Goal: Task Accomplishment & Management: Use online tool/utility

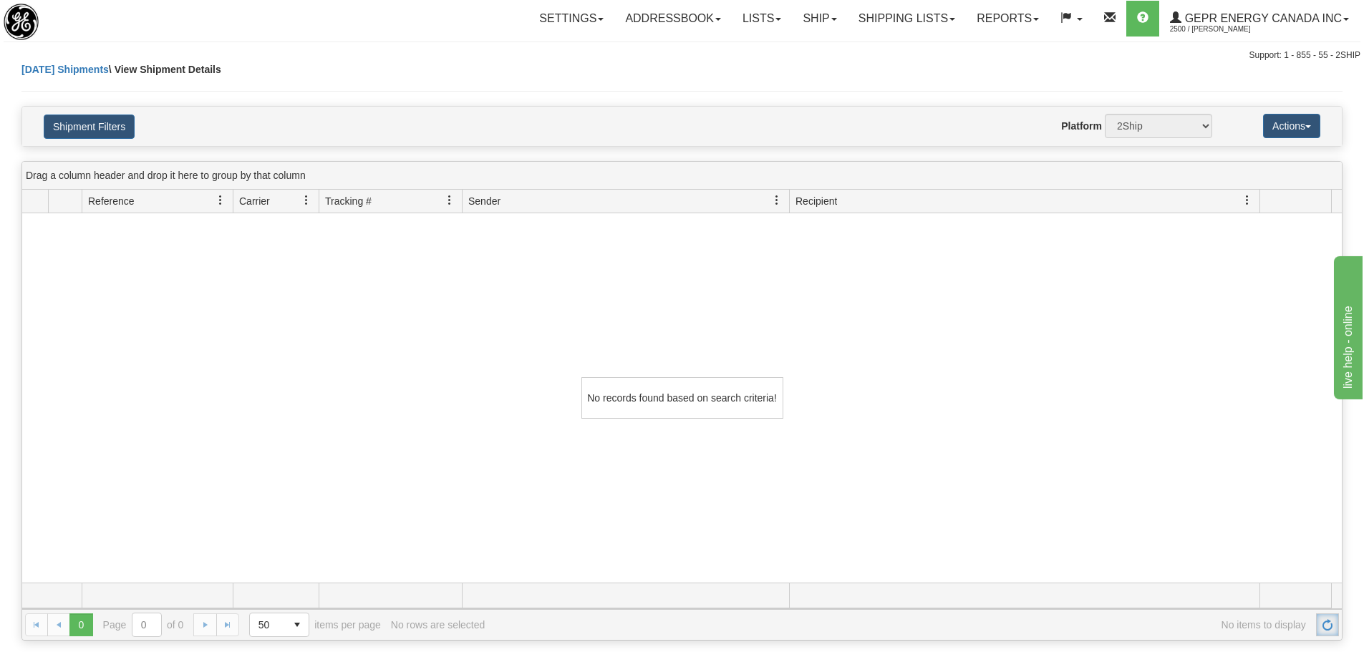
click at [1328, 623] on span "Refresh" at bounding box center [1326, 624] width 11 height 11
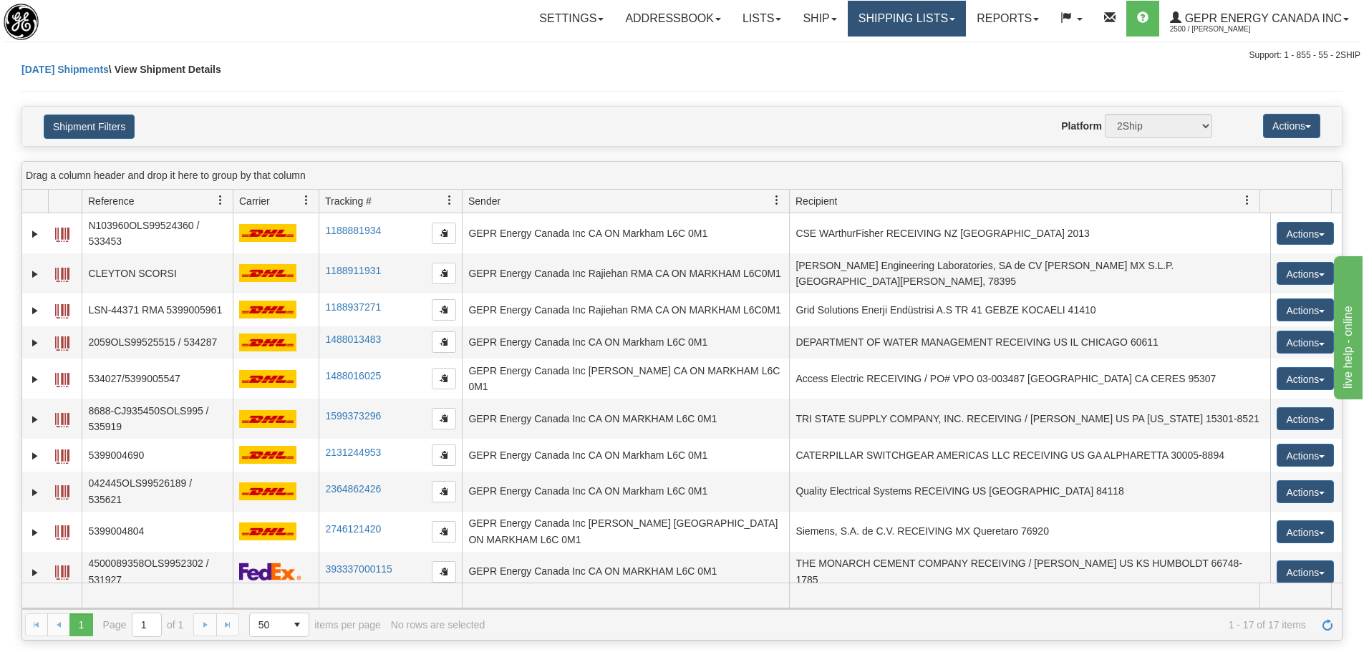
click at [856, 16] on link "Shipping lists" at bounding box center [907, 19] width 118 height 36
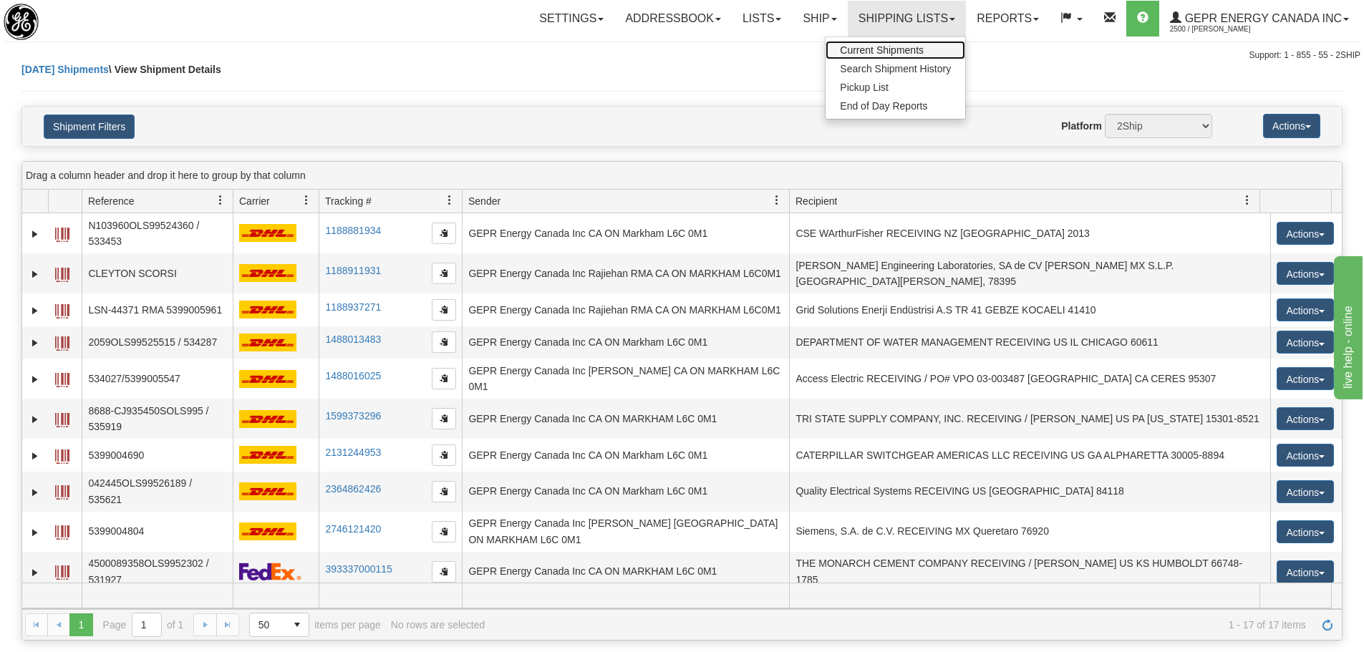
click at [848, 42] on link "Current Shipments" at bounding box center [895, 50] width 140 height 19
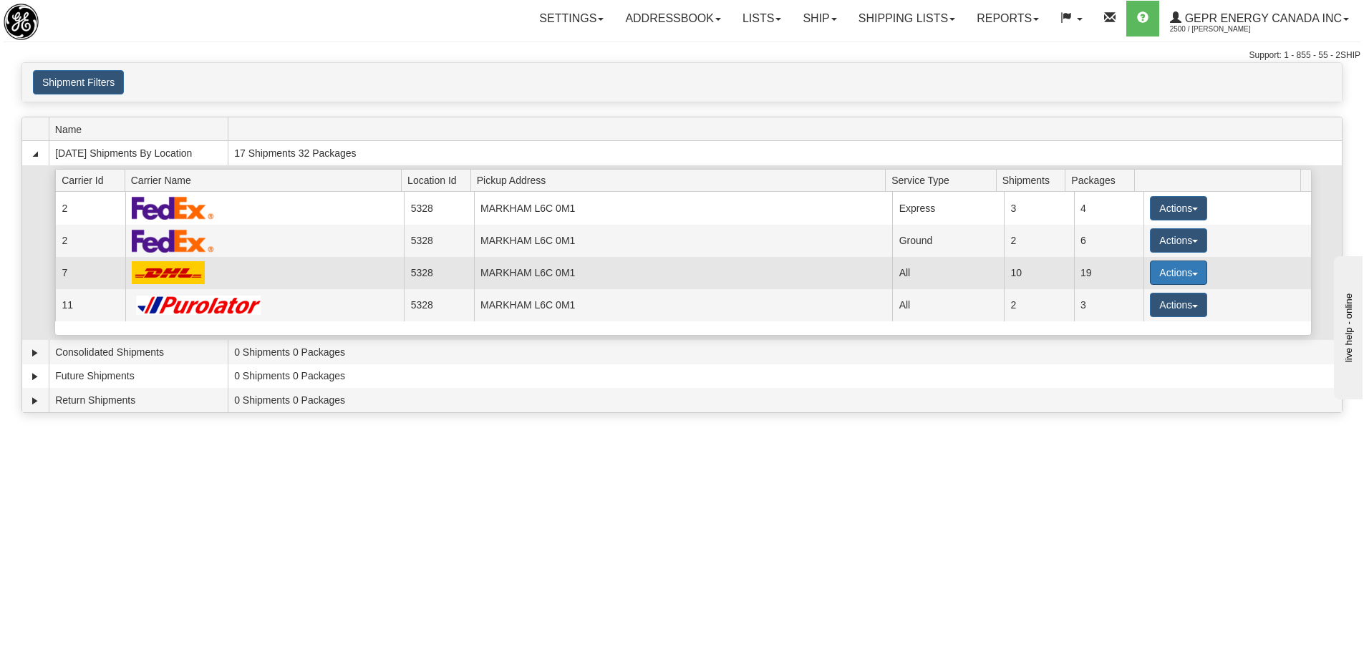
click at [1160, 269] on button "Actions" at bounding box center [1178, 273] width 57 height 24
click at [1132, 301] on span "Details" at bounding box center [1125, 299] width 39 height 10
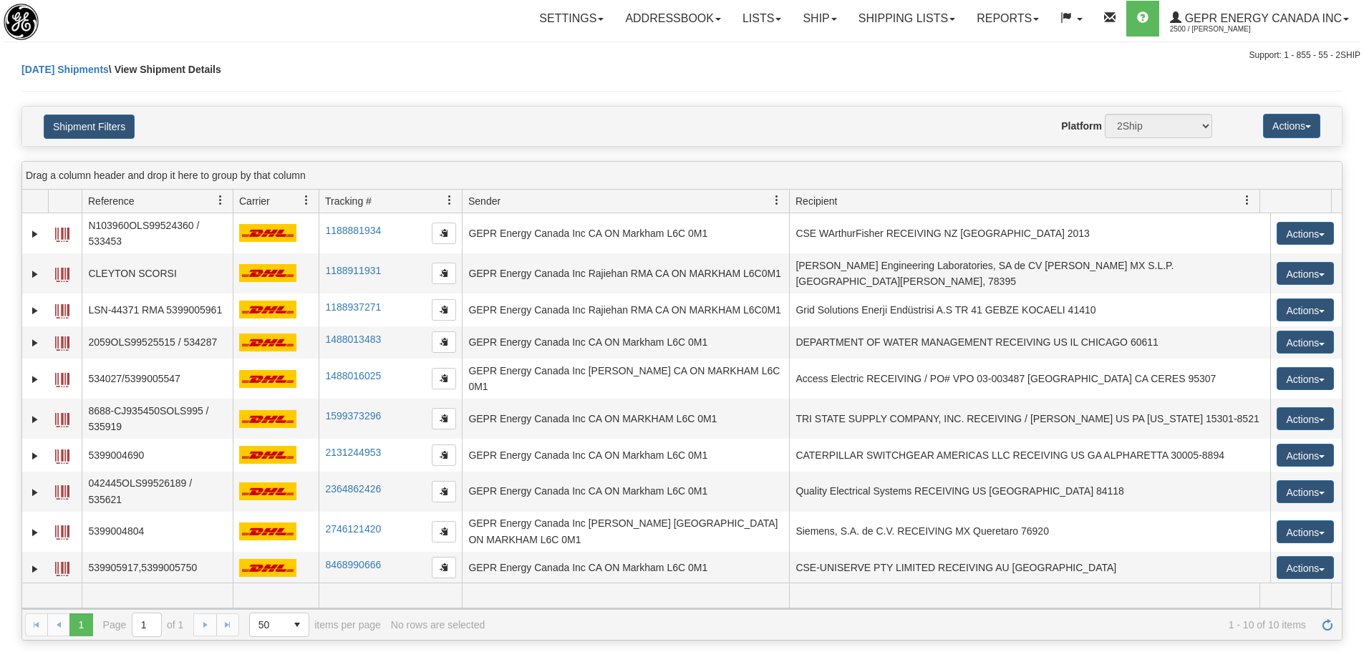
select select "5328"
select select "7"
select select "12418"
click at [126, 133] on button "Shipment Filters" at bounding box center [89, 127] width 91 height 24
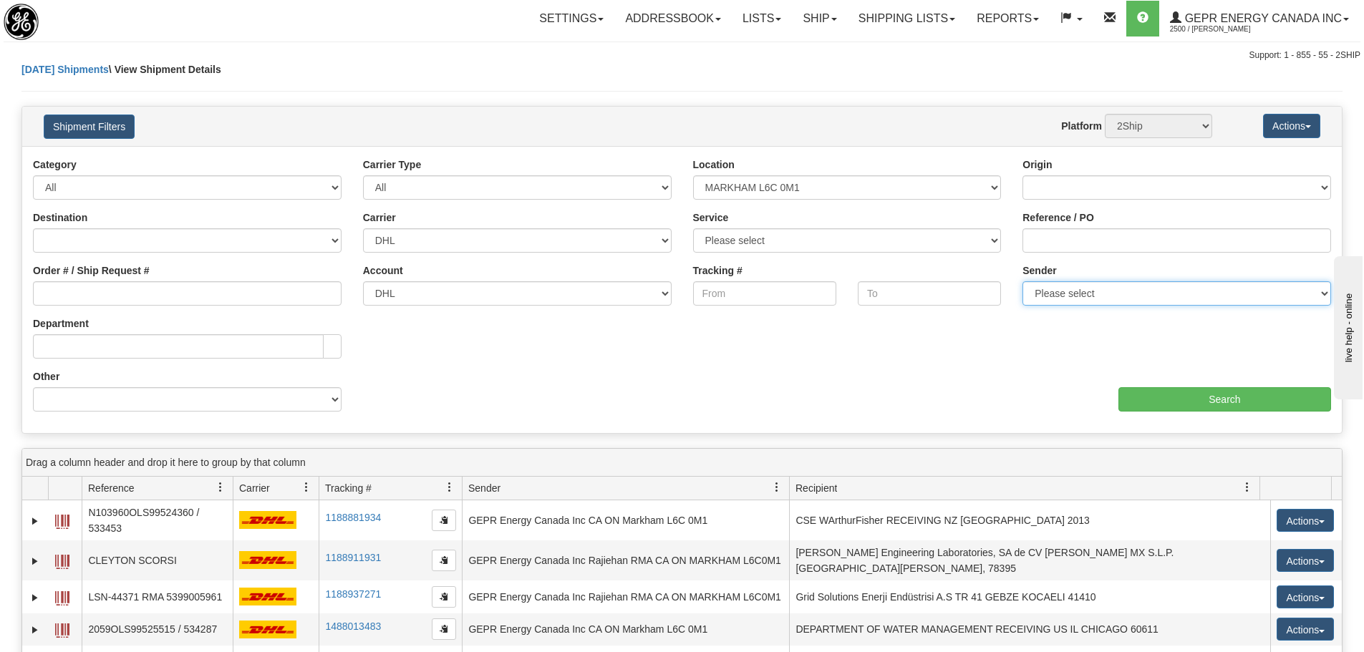
click at [1222, 304] on select "Please select GEPR Energy Canada Inc , Rajiehan RMA, (CA)" at bounding box center [1176, 293] width 309 height 24
select select "210221"
click at [1022, 281] on select "Please select GEPR Energy Canada Inc , Rajiehan RMA, (CA)" at bounding box center [1176, 293] width 309 height 24
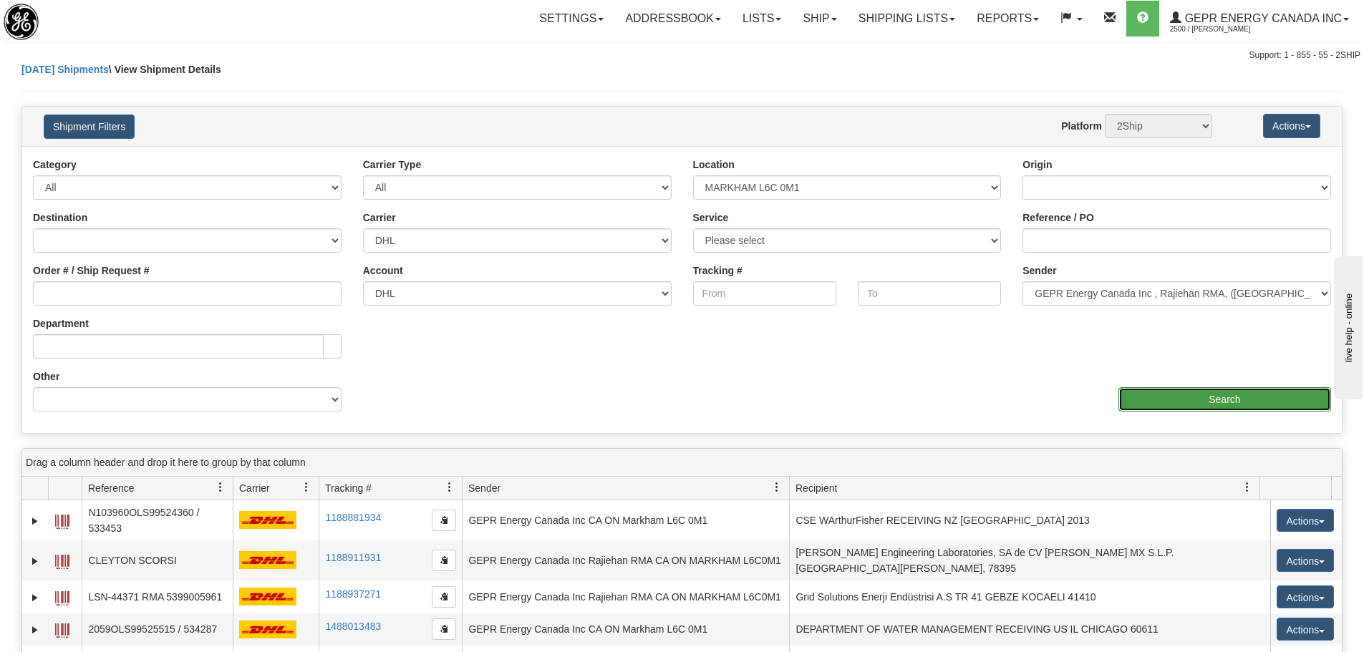
click at [1193, 397] on input "Search" at bounding box center [1224, 399] width 213 height 24
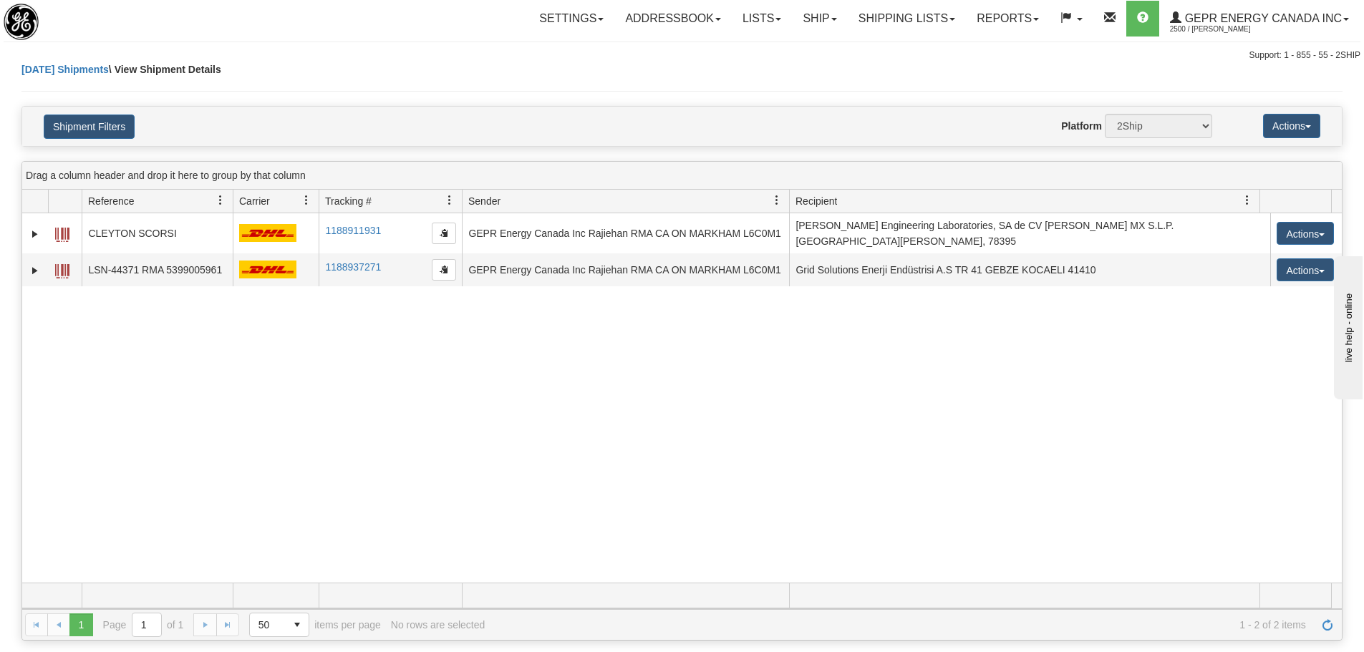
click at [802, 408] on div "31634835 2500 CLEYTON SCORSI 1188911931 1188911931 09/18/2025 09/18/2025 10:35:…" at bounding box center [681, 397] width 1319 height 369
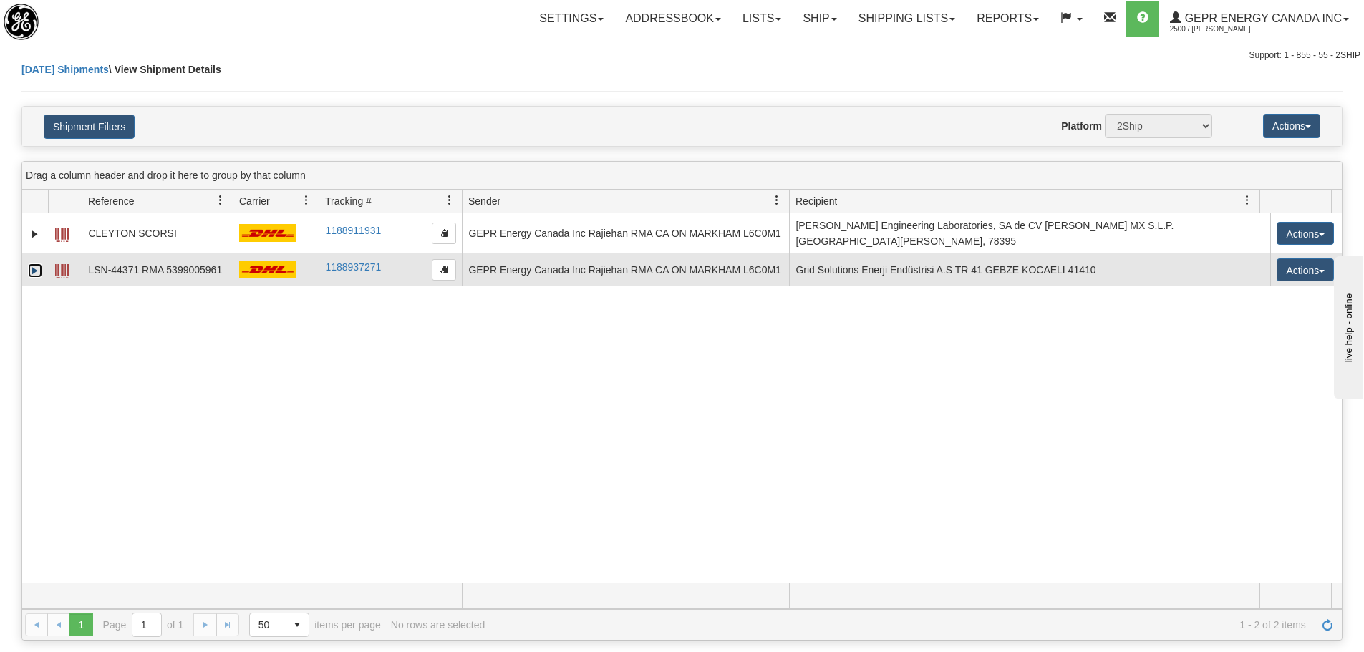
click at [38, 263] on link "Expand" at bounding box center [35, 270] width 14 height 14
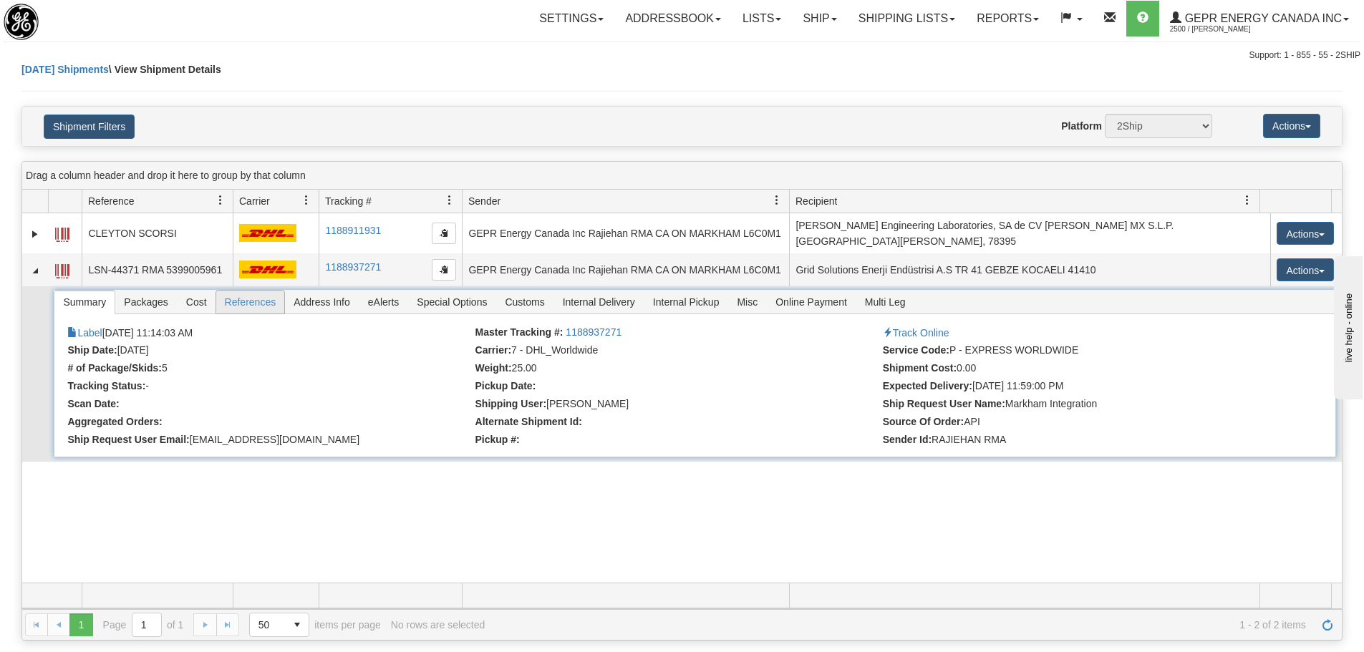
click at [233, 297] on span "References" at bounding box center [250, 302] width 69 height 23
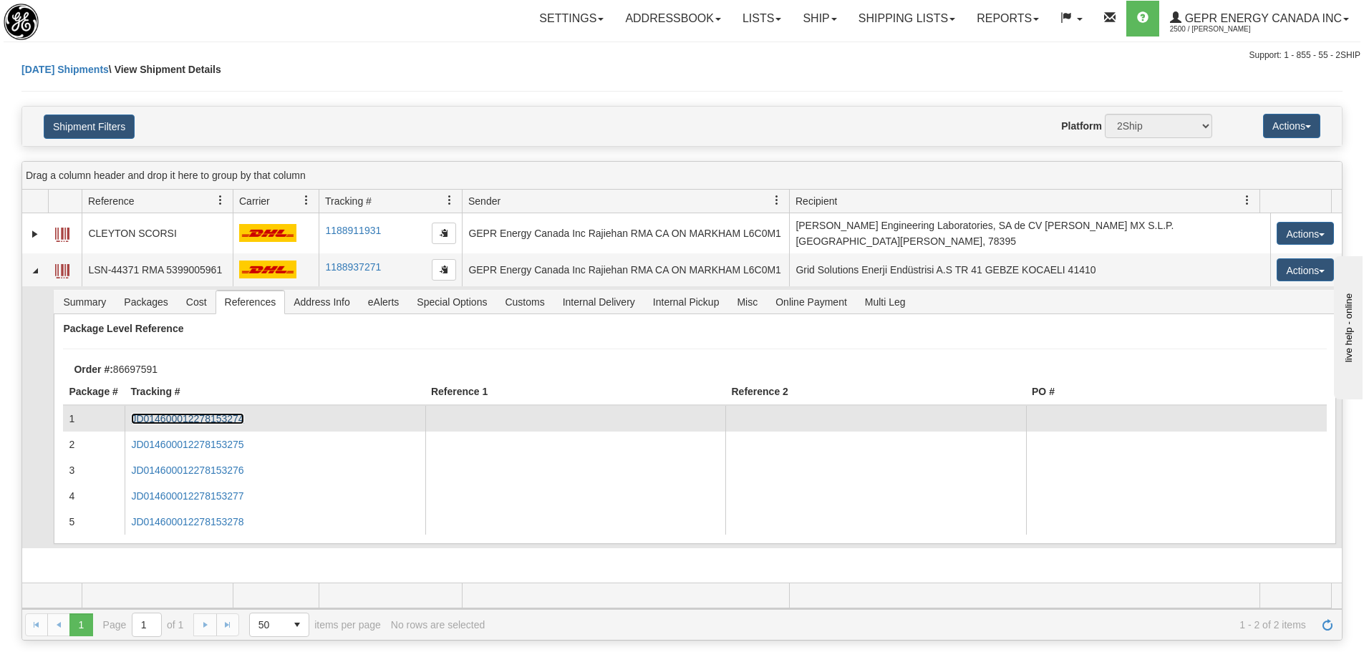
click at [200, 413] on link "JD014600012278153274" at bounding box center [187, 418] width 112 height 11
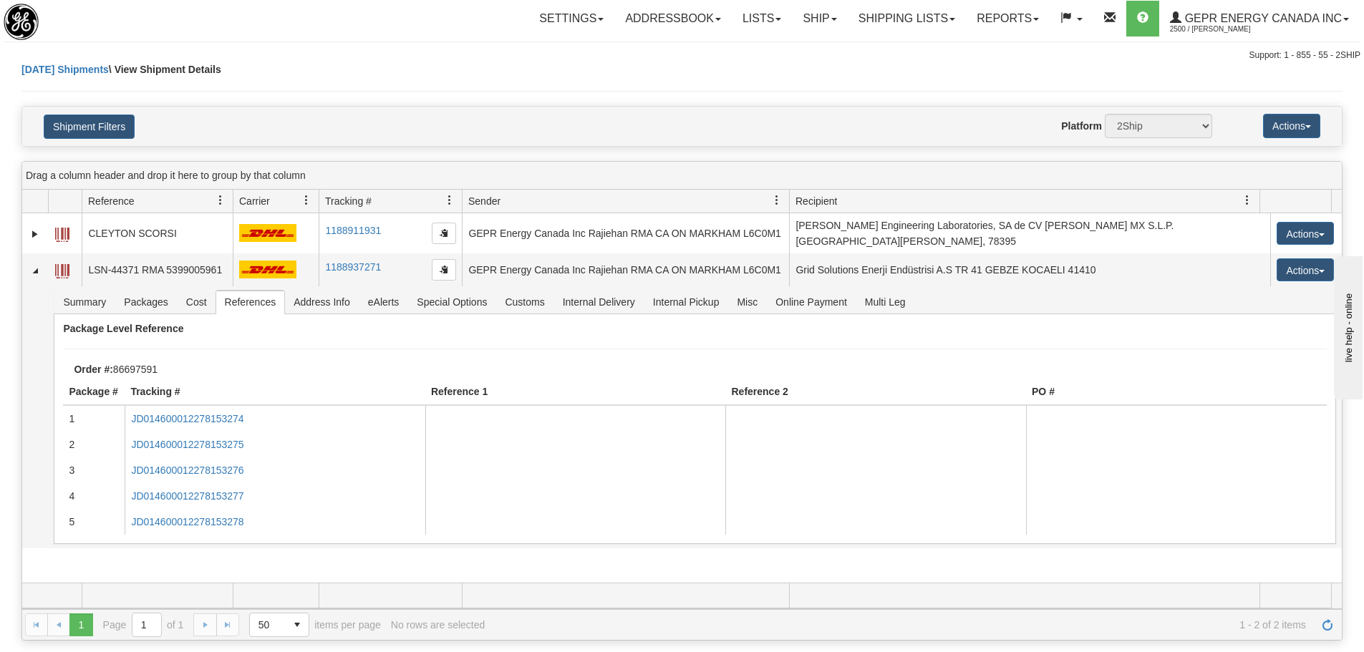
click at [325, 74] on div "[DATE] Shipments \ View Shipment Details" at bounding box center [681, 84] width 1321 height 44
click at [540, 83] on div "[DATE] Shipments \ View Shipment Details" at bounding box center [681, 84] width 1321 height 44
click at [898, 22] on link "Shipping lists" at bounding box center [907, 19] width 118 height 36
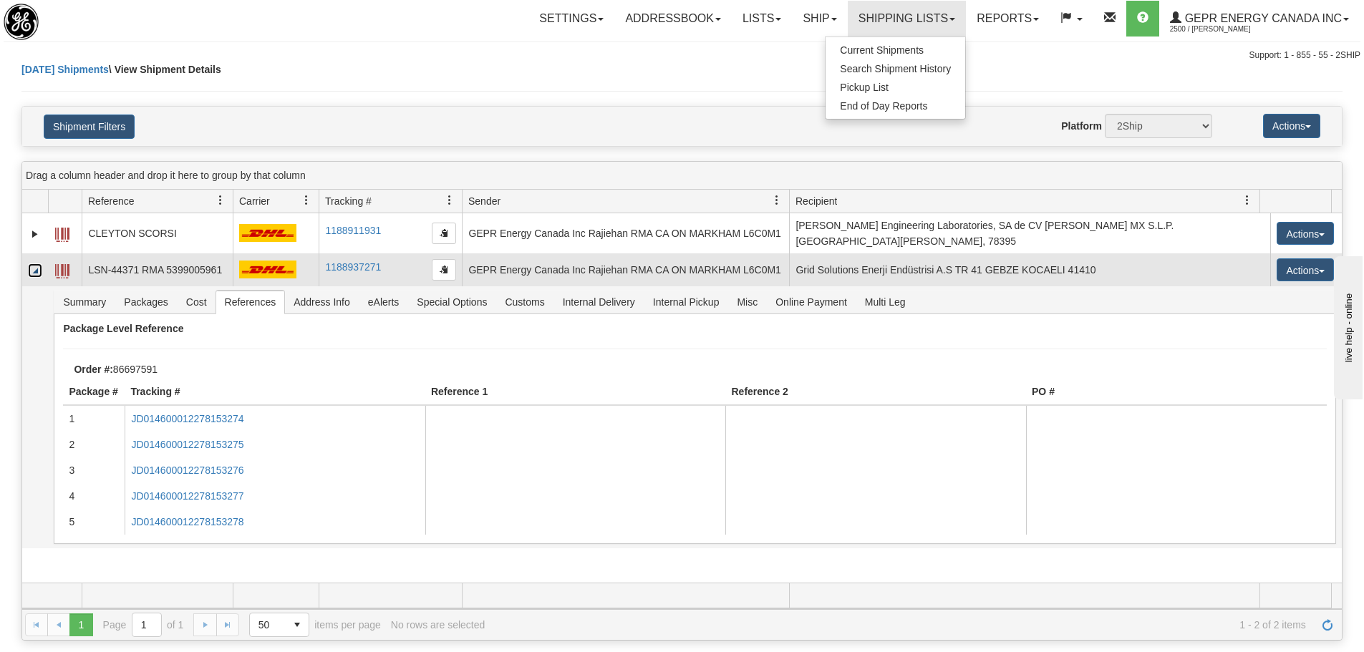
click at [31, 270] on link "Collapse" at bounding box center [35, 270] width 14 height 14
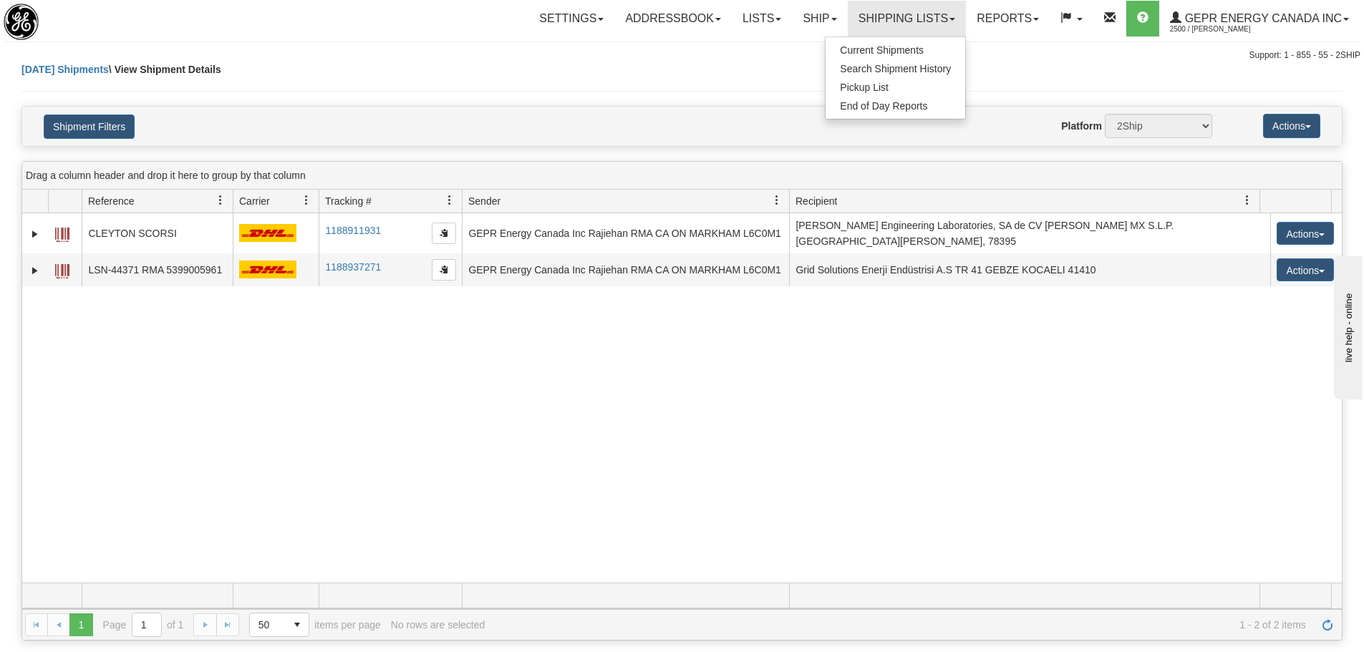
click at [235, 110] on div "Shipment Filters Website Agent Nothing selected Client User Platform 2Ship Impo…" at bounding box center [681, 126] width 1319 height 39
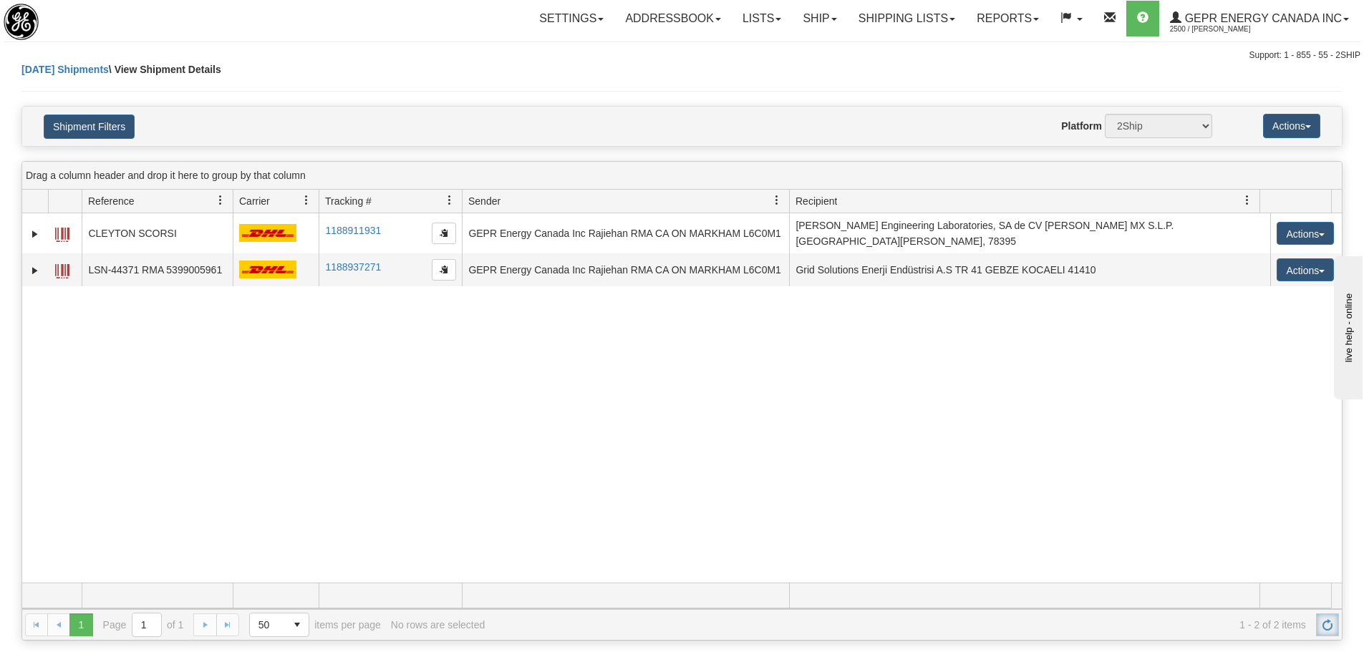
click at [1331, 616] on link "Refresh" at bounding box center [1327, 624] width 23 height 23
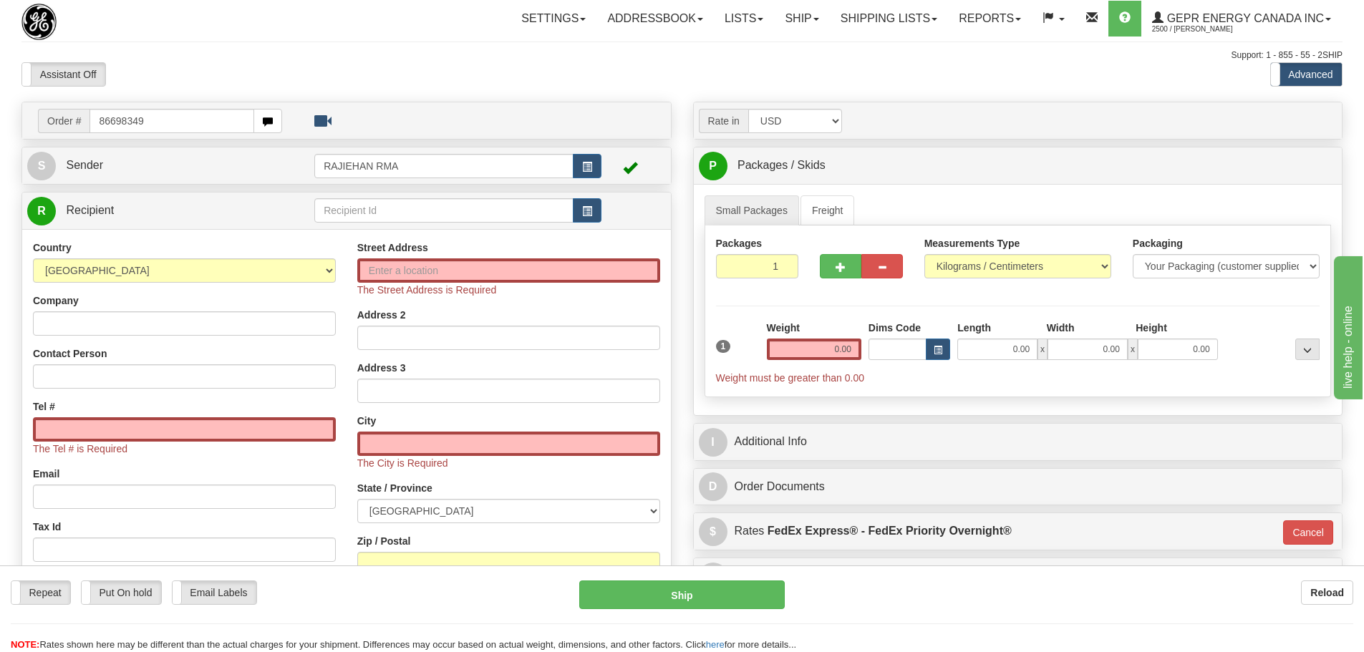
type input "86698349"
click at [193, 70] on body "Training Course Close Toggle navigation Settings Shipping Preferences New Recip…" at bounding box center [682, 326] width 1364 height 652
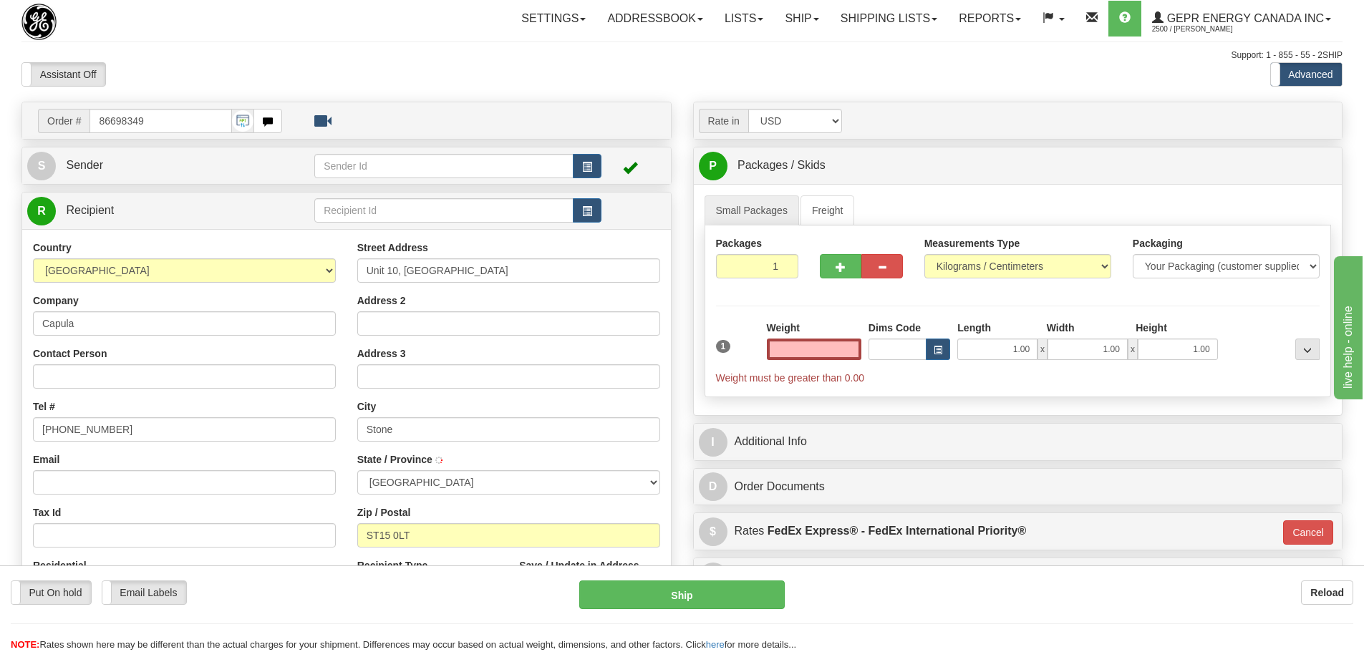
select select
type input "0.00"
click at [579, 165] on button "button" at bounding box center [587, 166] width 29 height 24
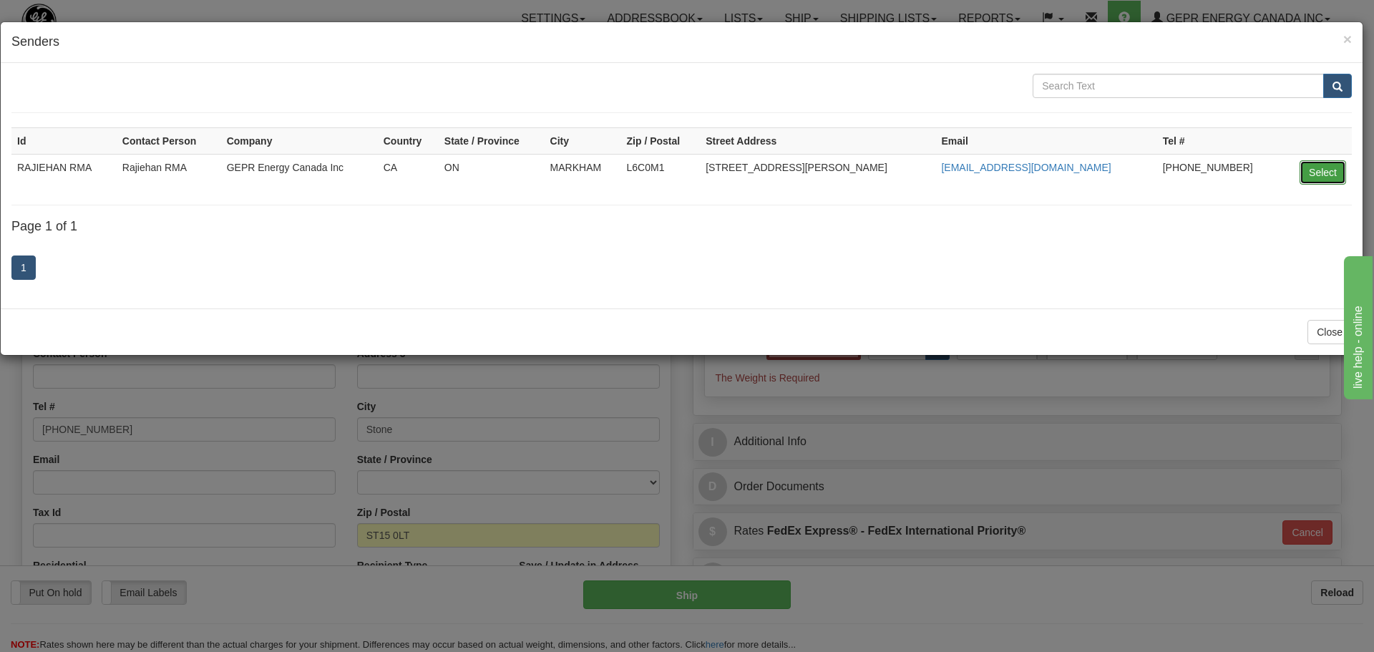
click at [1314, 174] on button "Select" at bounding box center [1323, 172] width 47 height 24
type input "RAJIEHAN RMA"
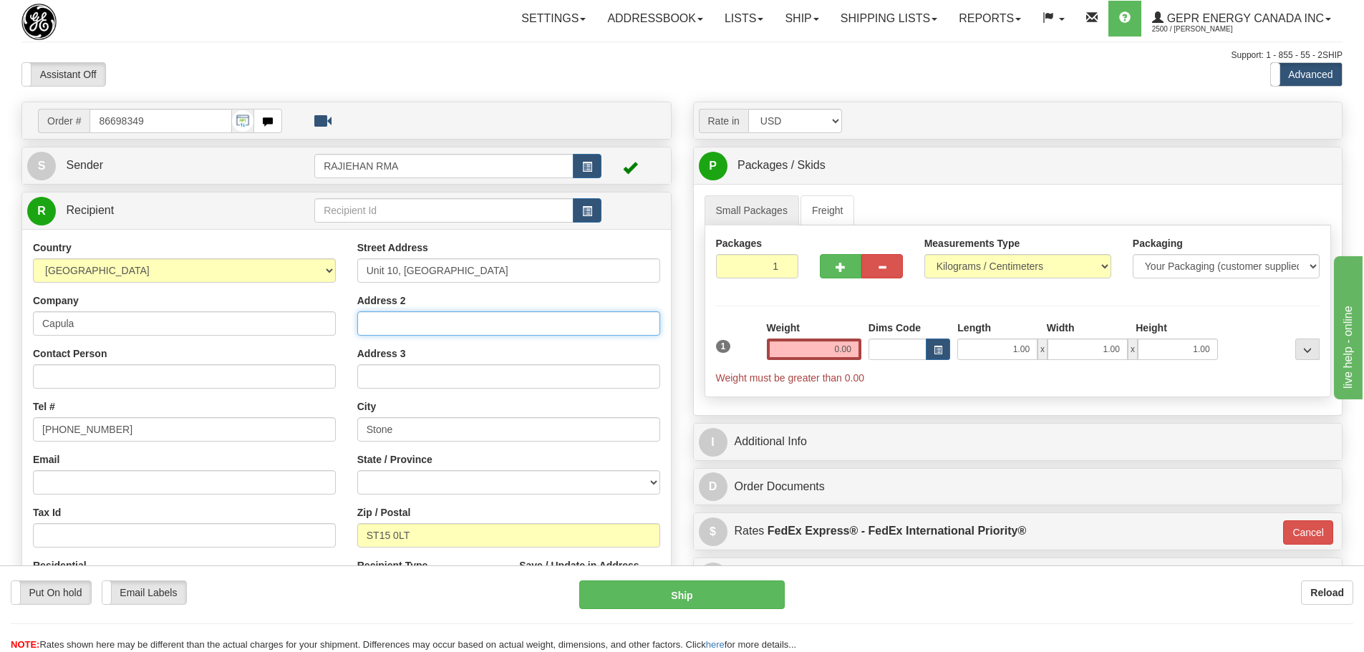
click at [471, 326] on input "Address 2" at bounding box center [508, 323] width 303 height 24
paste input "Walton Industrial Estate, Beacon Rd"
type input "Walton Industrial Estate, Beacon Rd"
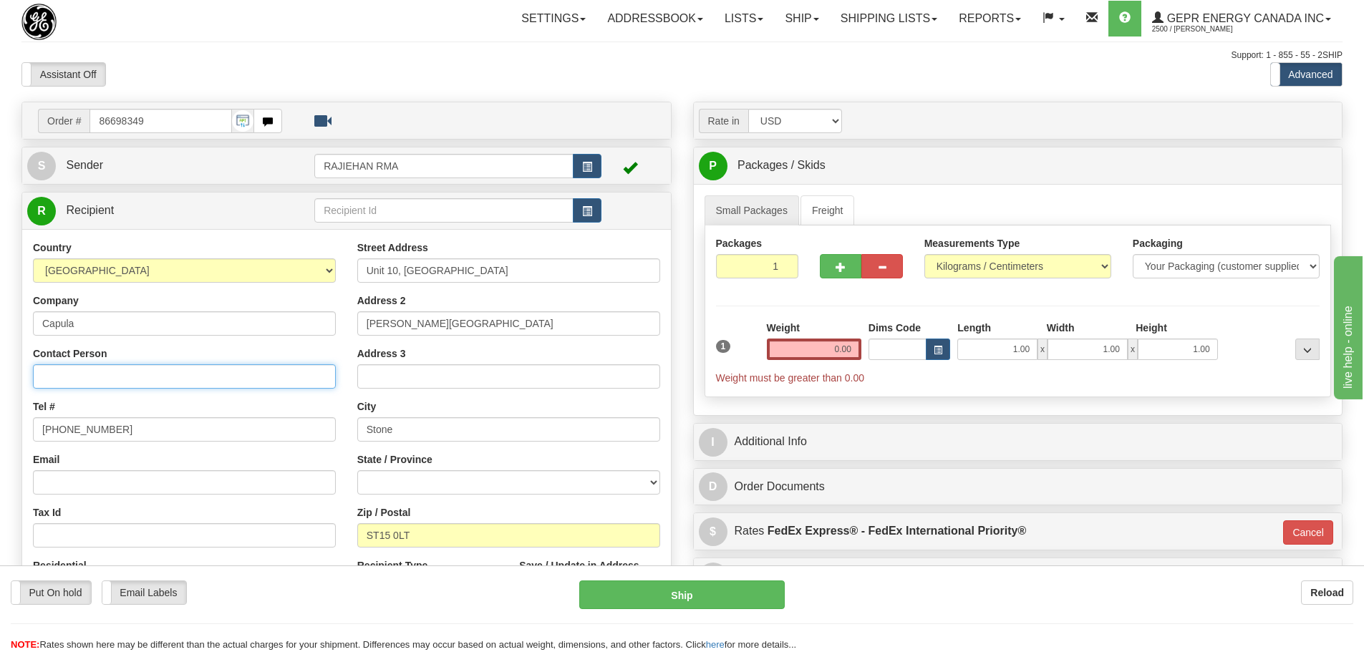
click at [89, 382] on input "Contact Person" at bounding box center [184, 376] width 303 height 24
paste input "Jack Allport"
type input "Jack Allport"
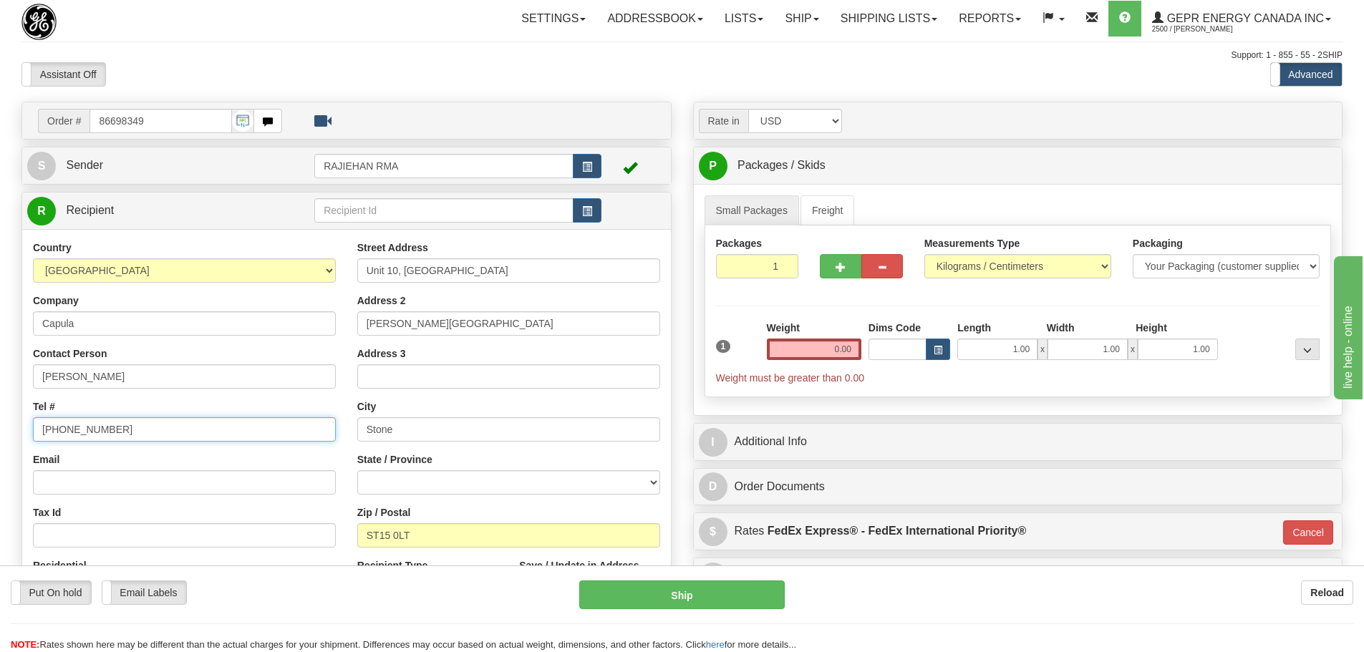
drag, startPoint x: 87, startPoint y: 435, endPoint x: -49, endPoint y: 447, distance: 136.5
click at [0, 447] on html "Training Course Close Toggle navigation Settings Shipping Preferences New Sende…" at bounding box center [682, 326] width 1364 height 652
paste input "07423 797911"
type input "07423 797911"
click at [413, 479] on select "Aberdeen City Aberdeenshire Angus Antrim and Newtownabbey Ards and North Down A…" at bounding box center [508, 482] width 303 height 24
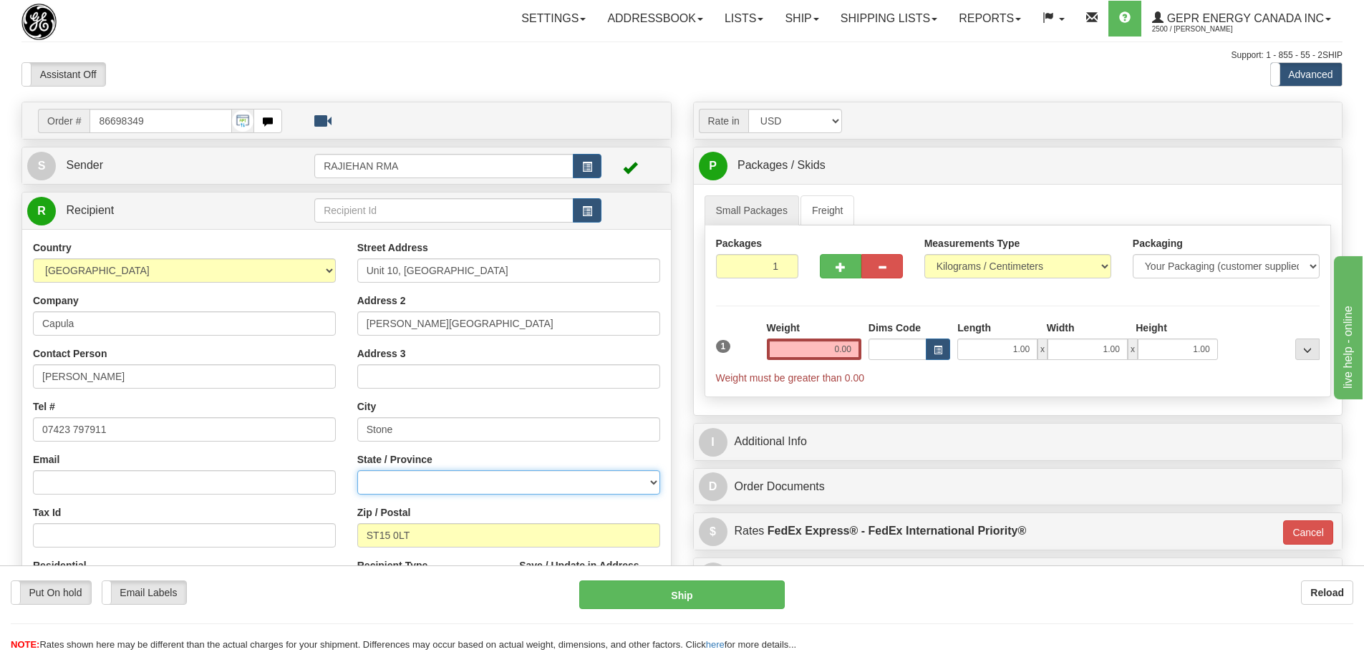
select select "STS"
click at [357, 470] on select "Aberdeen City Aberdeenshire Angus Antrim and Newtownabbey Ards and North Down A…" at bounding box center [508, 482] width 303 height 24
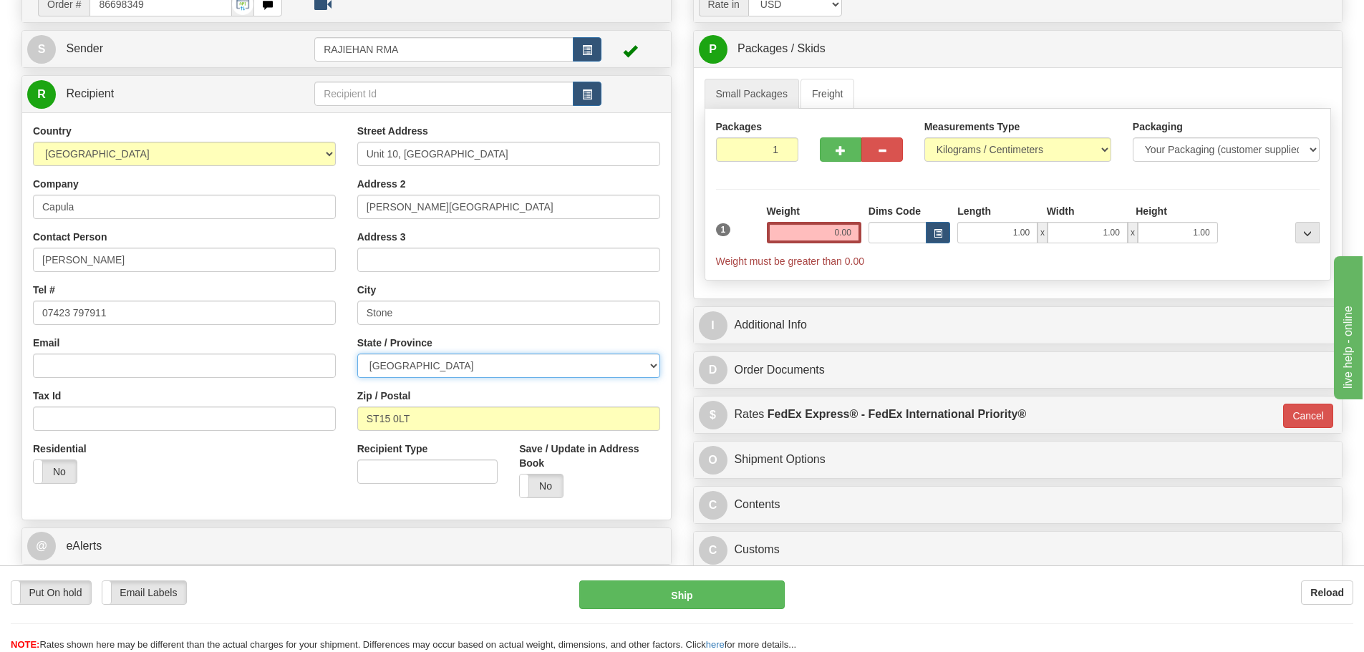
scroll to position [72, 0]
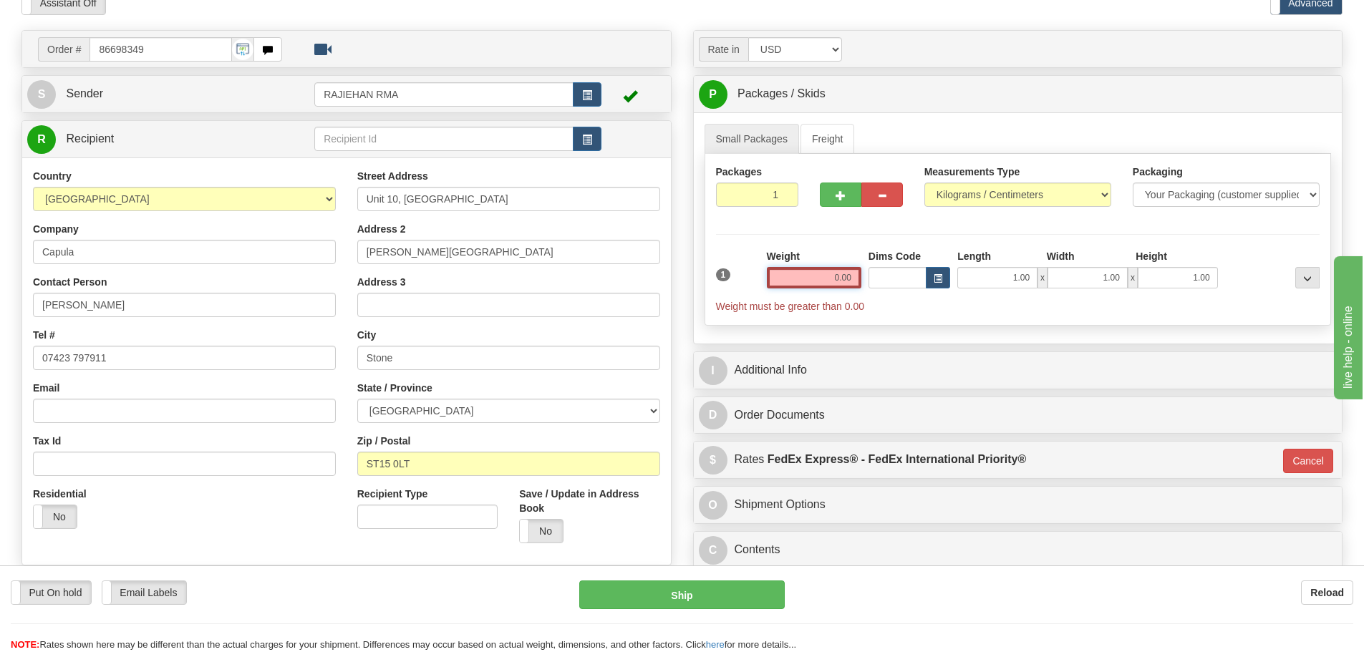
click at [805, 280] on input "0.00" at bounding box center [814, 277] width 94 height 21
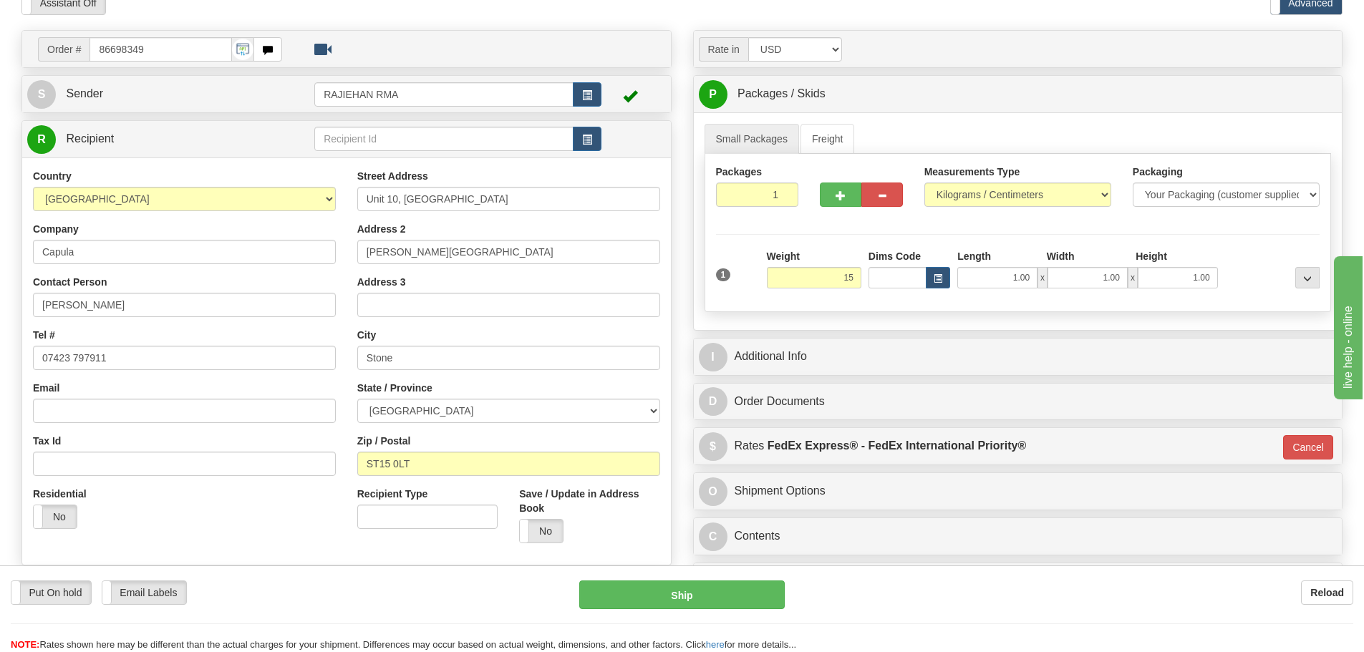
type input "15.00"
type input "01"
click at [830, 225] on div "Packages 1 1 Measurements Type" at bounding box center [1017, 233] width 627 height 158
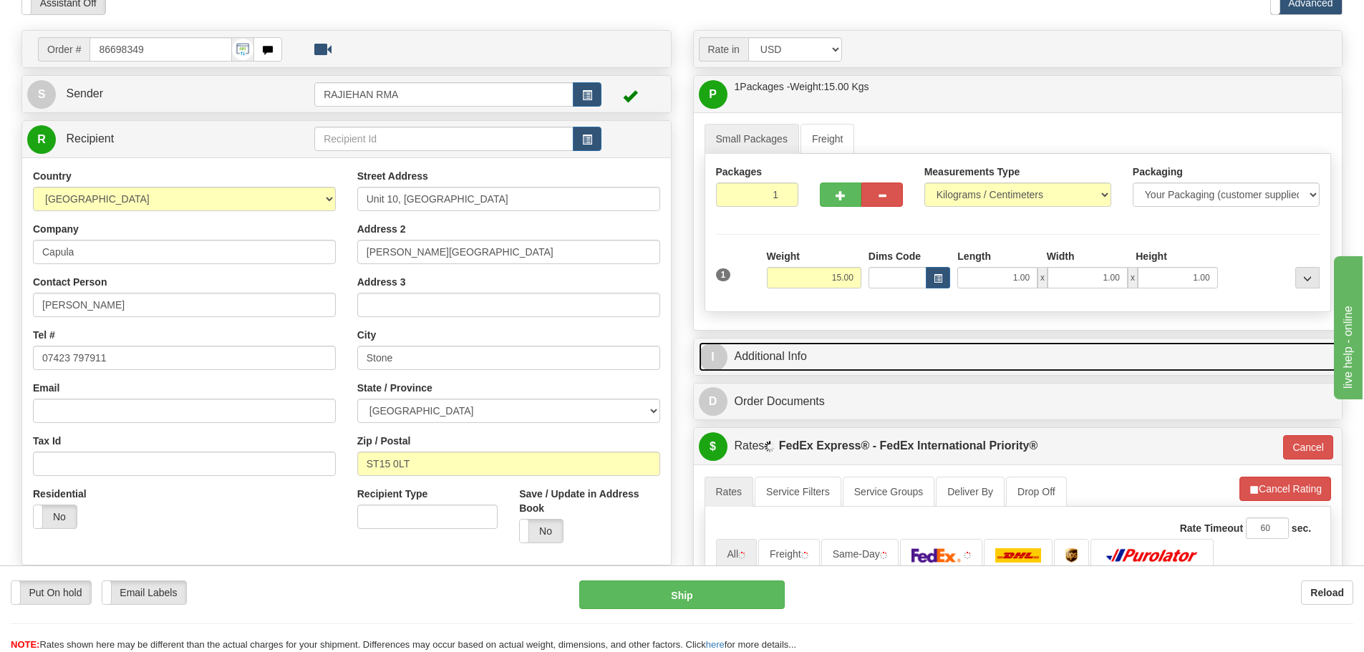
click at [840, 353] on link "I Additional Info" at bounding box center [1018, 356] width 638 height 29
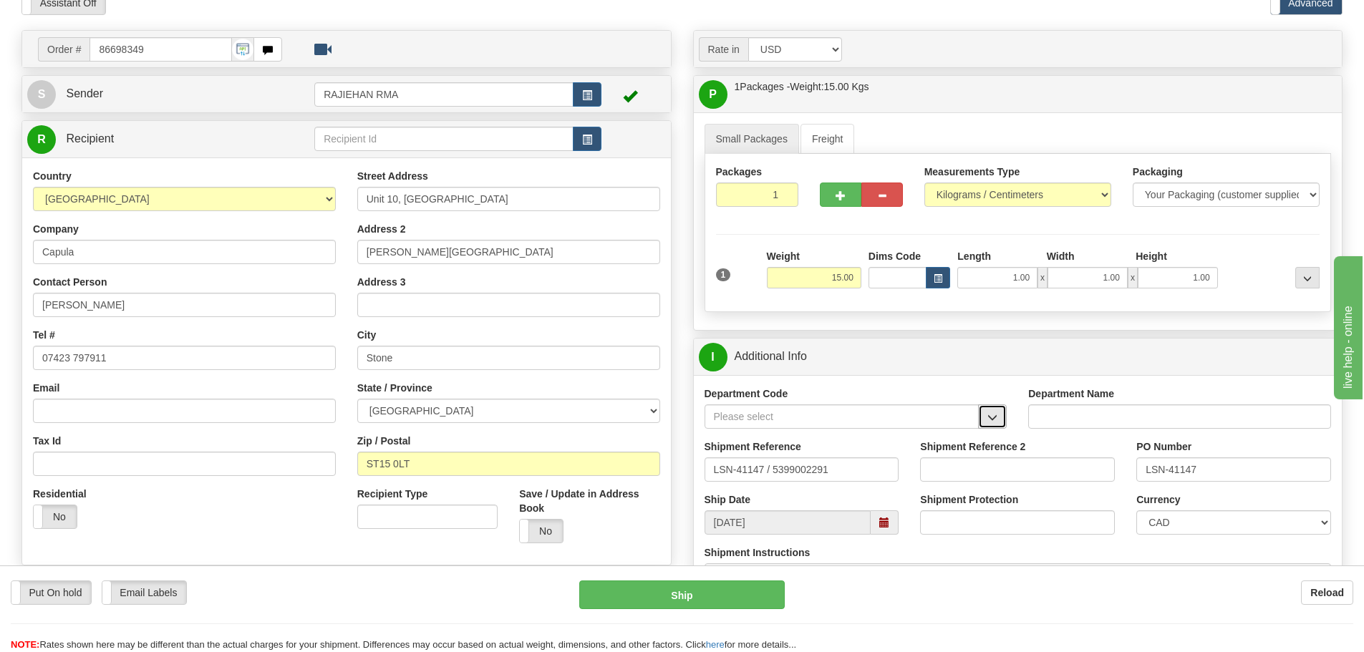
click at [991, 404] on button "button" at bounding box center [992, 416] width 29 height 24
click at [927, 432] on div "SER" at bounding box center [838, 439] width 261 height 16
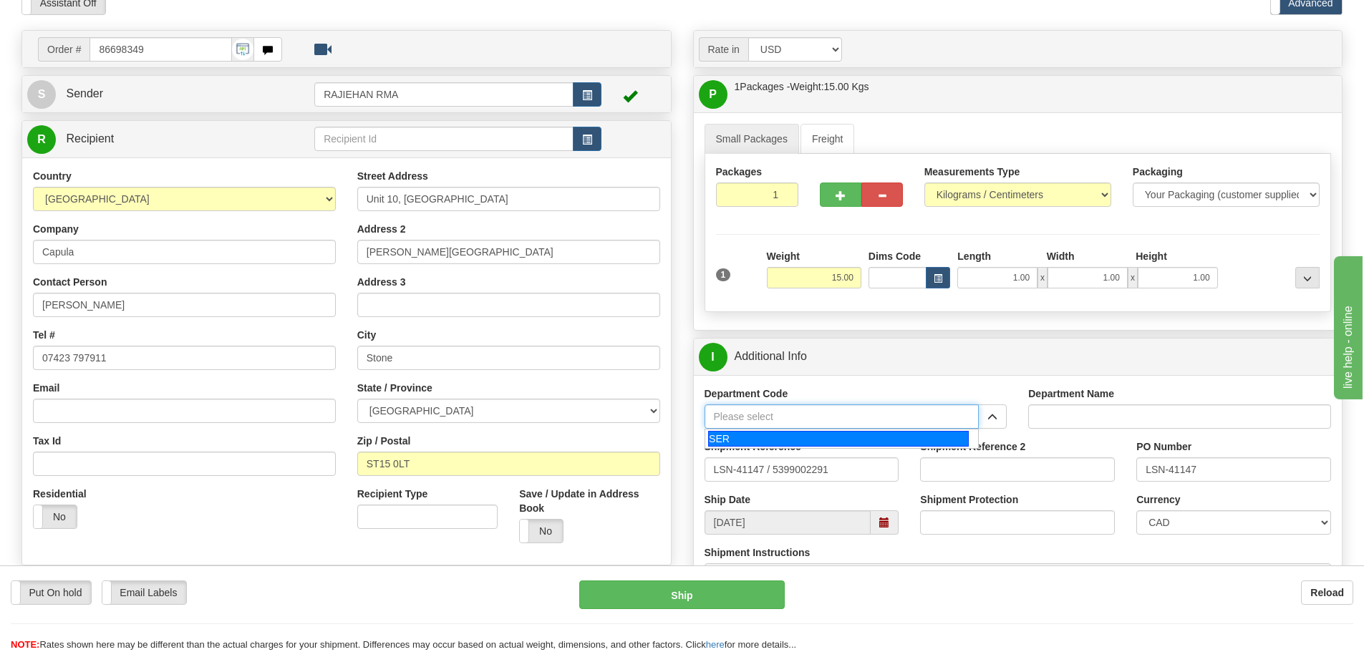
type input "SER"
type input "SERVICE DEPARTMENT"
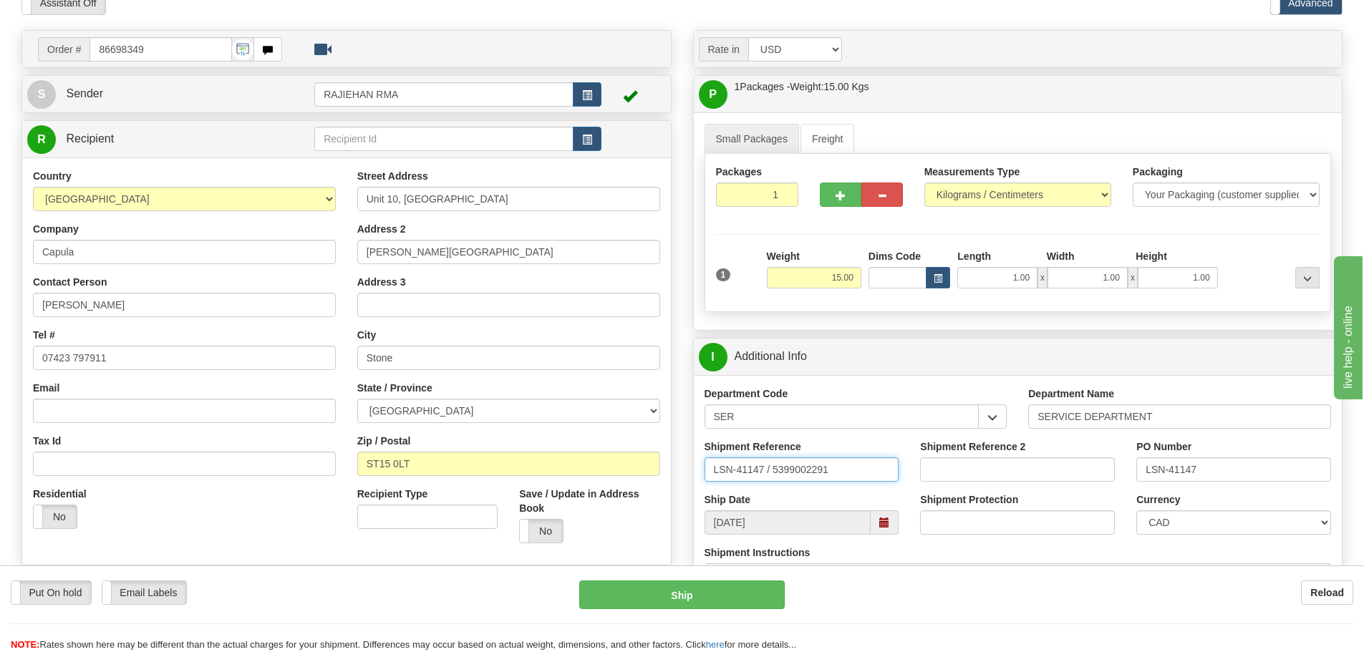
click at [769, 473] on input "LSN-41147 / 5399002291" at bounding box center [801, 469] width 195 height 24
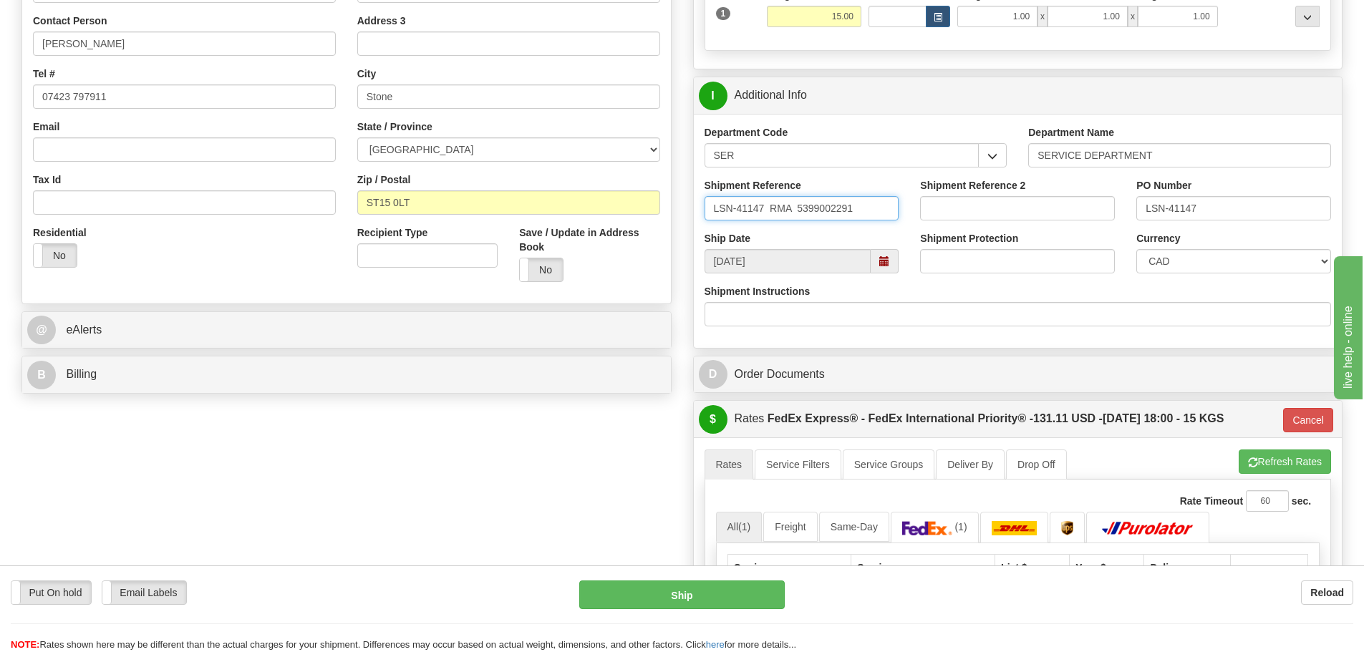
scroll to position [358, 0]
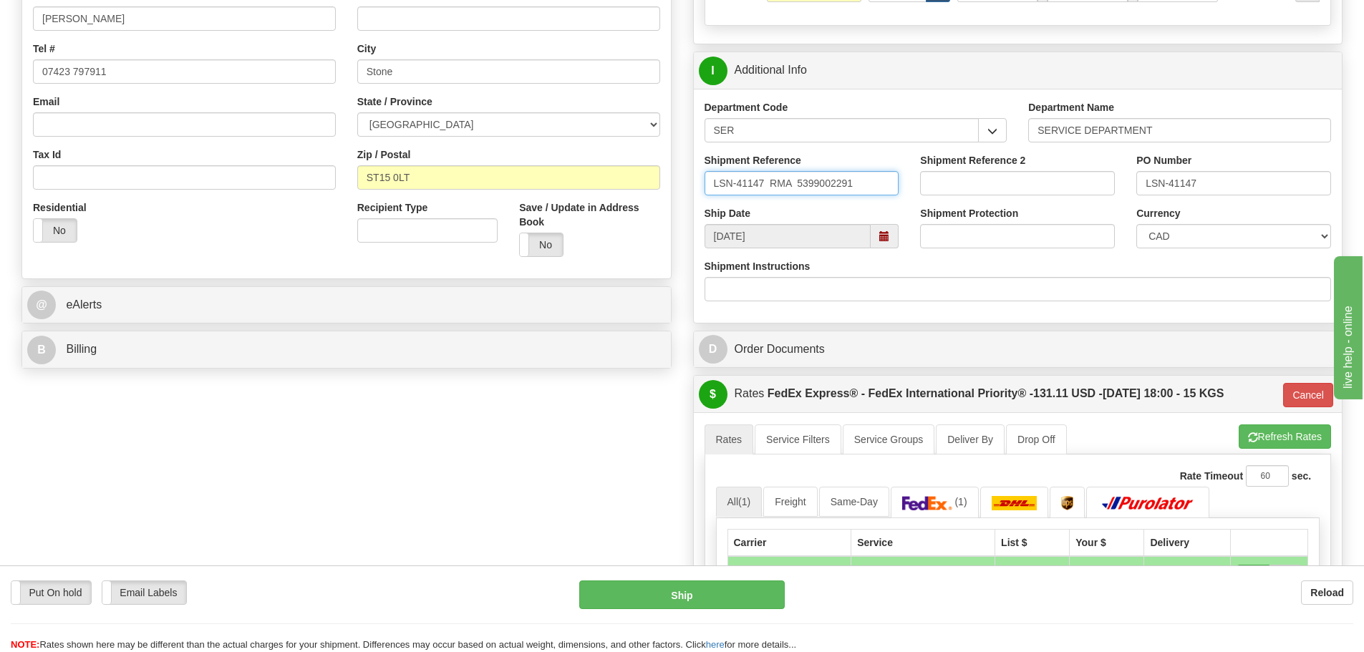
type input "LSN-41147 RMA 5399002291"
click at [1236, 238] on select "CAD USD EUR ZAR RON ANG ARN AUD AUS AWG BBD BFR BGN BHD BMD BND BRC BRL CHP CKZ…" at bounding box center [1233, 236] width 195 height 24
select select "1"
click at [1136, 224] on select "CAD USD EUR ZAR RON ANG ARN AUD AUS AWG BBD BFR BGN BHD BMD BND BRC BRL CHP CKZ…" at bounding box center [1233, 236] width 195 height 24
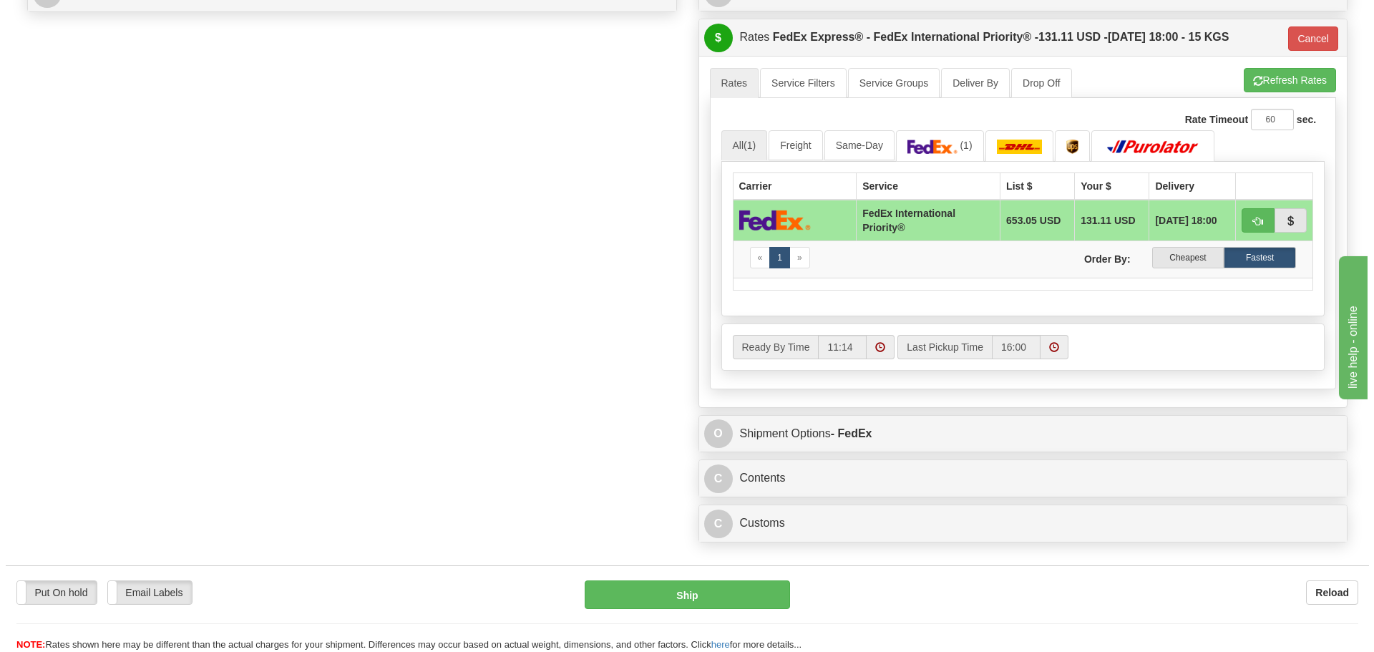
scroll to position [859, 0]
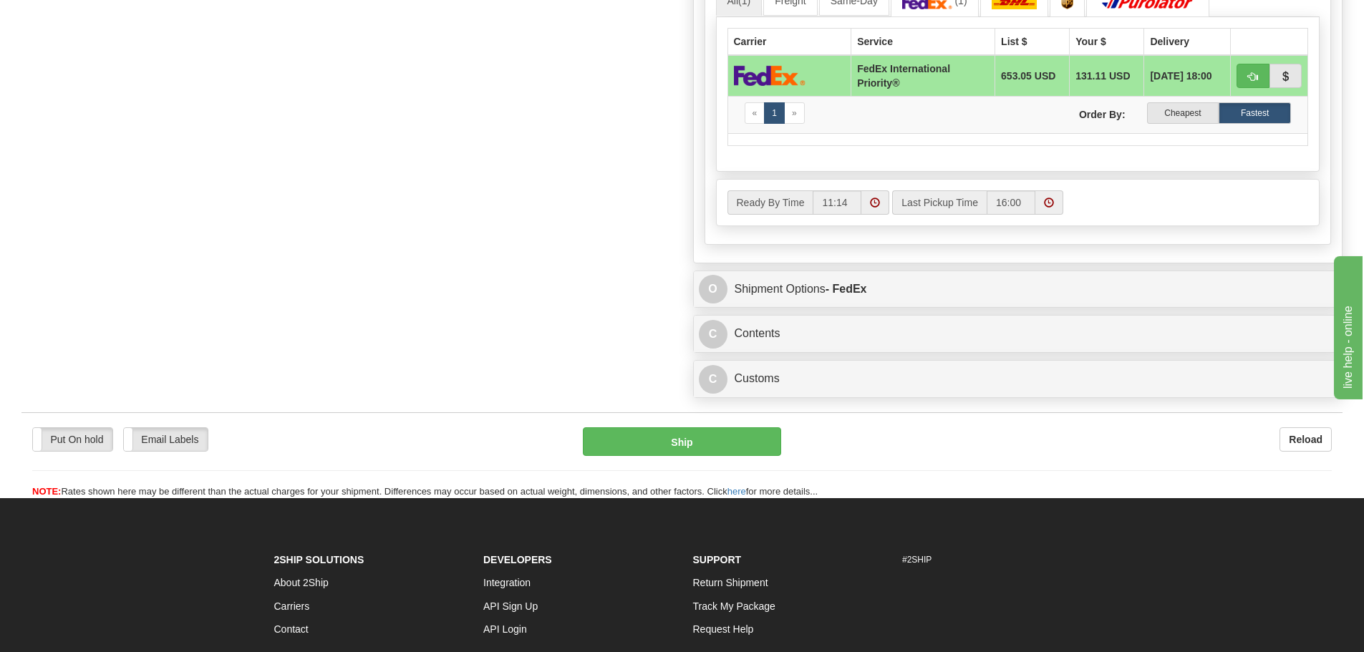
click at [845, 360] on div "C Customs Duties / Taxes Preview Print CI : Yes No Print Cust. Doc. Yes No" at bounding box center [1018, 379] width 650 height 38
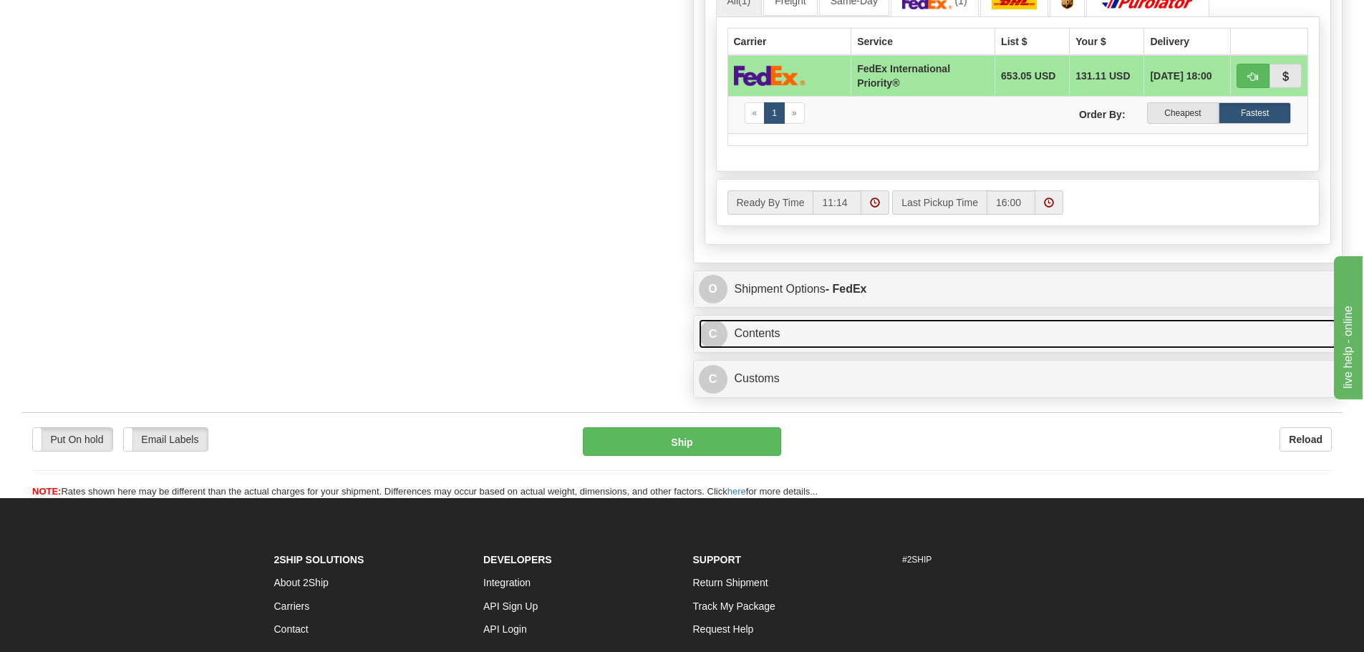
click at [846, 341] on link "C Contents" at bounding box center [1018, 333] width 638 height 29
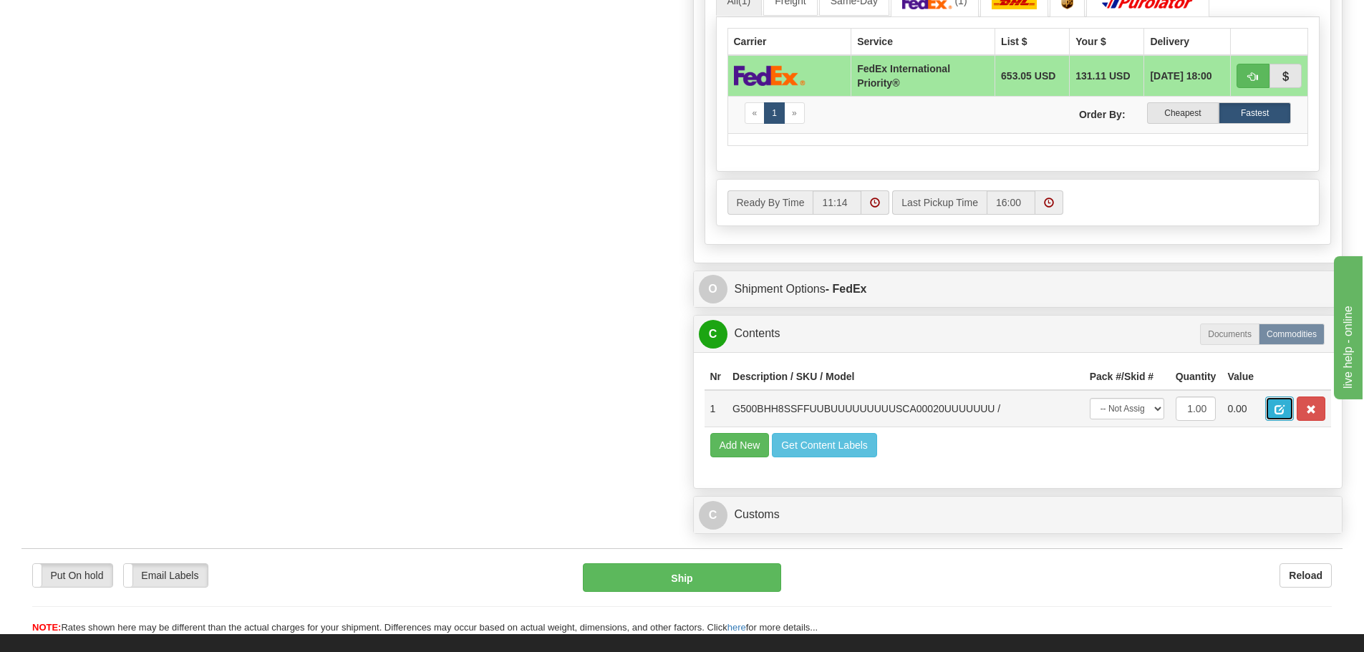
click at [1273, 402] on button "button" at bounding box center [1279, 409] width 29 height 24
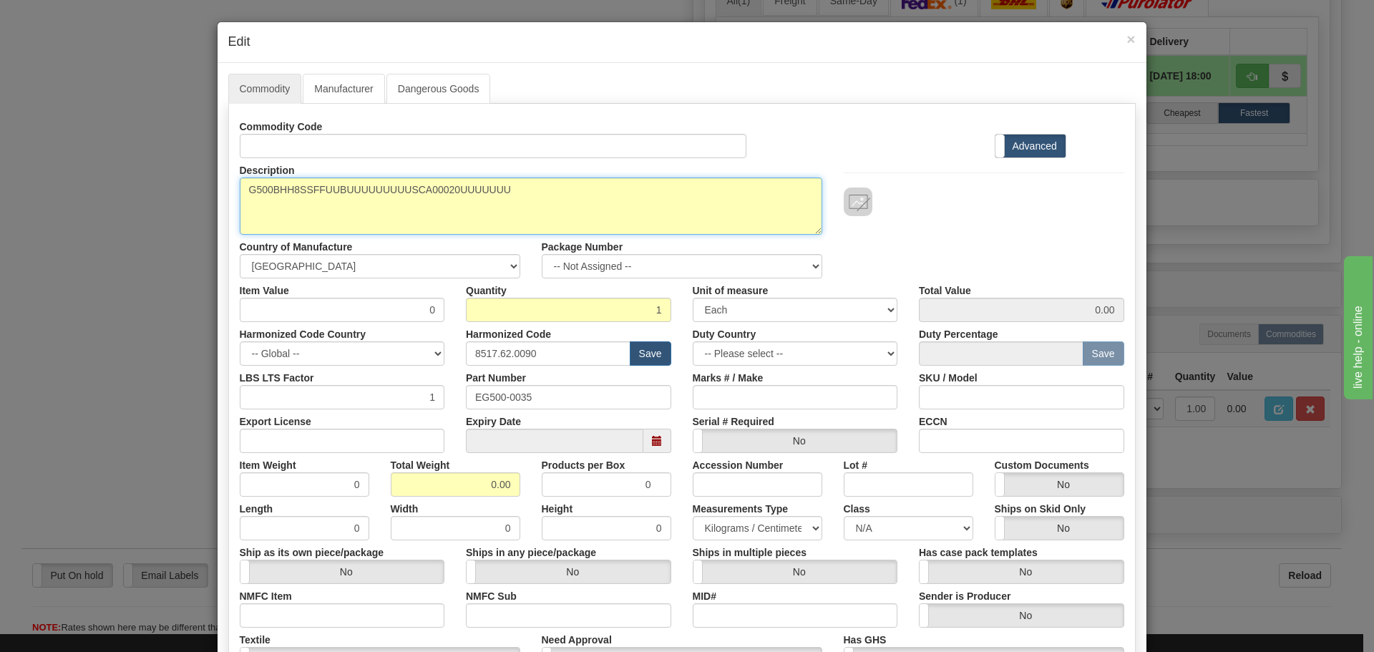
drag, startPoint x: 533, startPoint y: 188, endPoint x: 220, endPoint y: 218, distance: 315.0
click at [220, 218] on div "Commodity Manufacturer Dangerous Goods Commodity Code Standard Advanced Descrip…" at bounding box center [682, 439] width 929 height 753
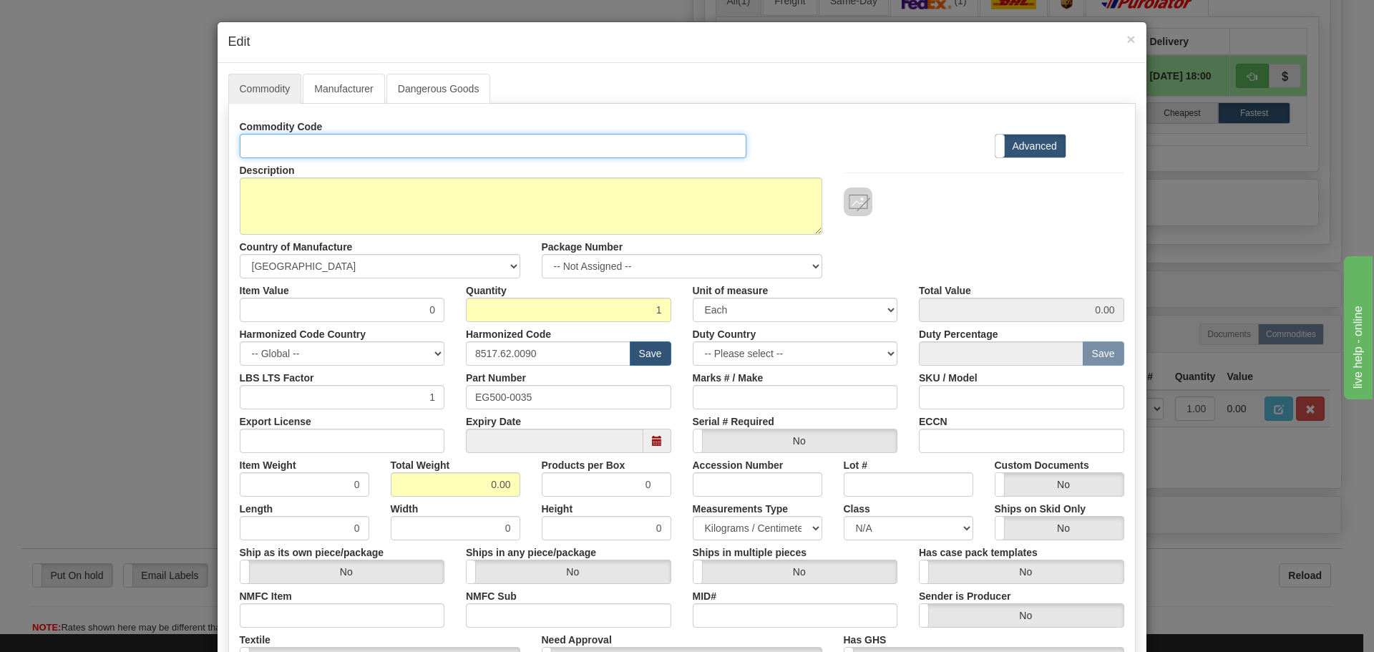
click at [463, 150] on input "Id" at bounding box center [494, 146] width 508 height 24
paste input "G500BHH8SSFFUUBUUUUUUUUUSCA00020UUUUUUU"
type input "G500BHH8SSFFUUBUUUUUUUUUSCA00020UUUUUUU"
drag, startPoint x: 552, startPoint y: 409, endPoint x: 477, endPoint y: 414, distance: 75.3
click at [477, 414] on div "Commodity Code G500BHH8SSFFUUBUUUUUUUUUSCA00020UUUUUUU Standard Advanced Descri…" at bounding box center [682, 415] width 885 height 601
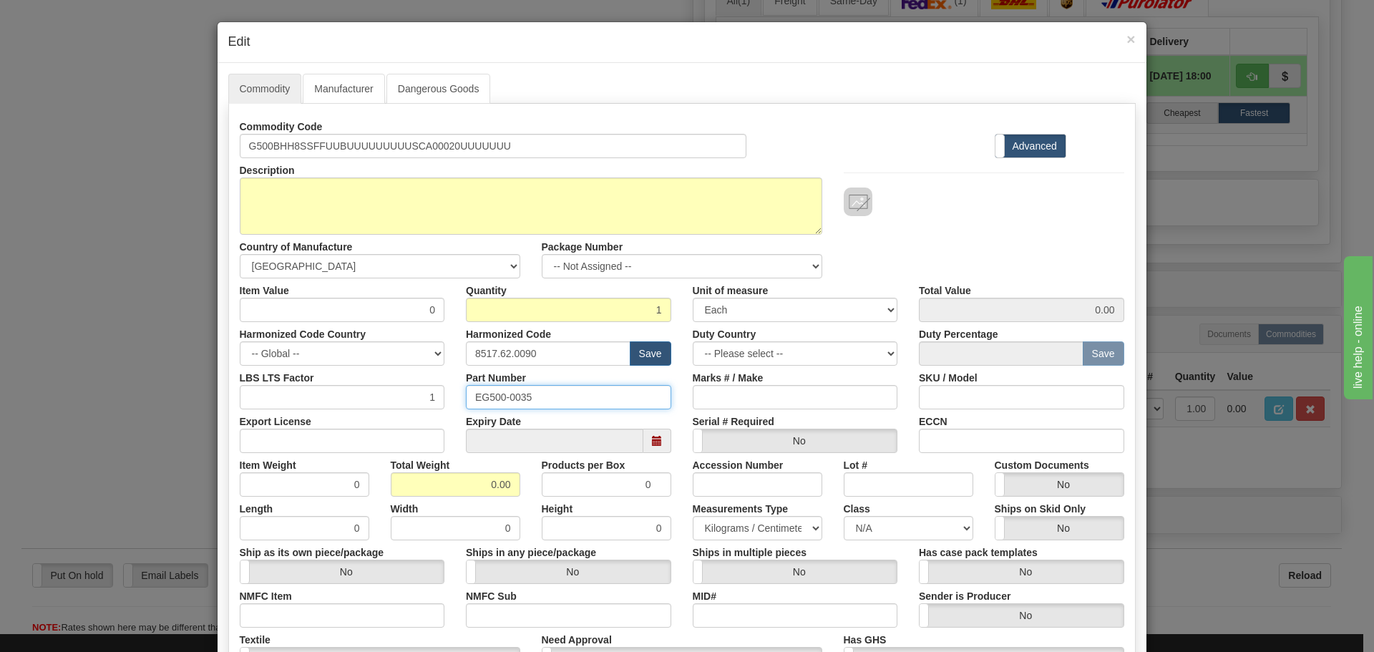
click at [565, 408] on input "EG500-0035" at bounding box center [568, 397] width 205 height 24
drag, startPoint x: 565, startPoint y: 402, endPoint x: 467, endPoint y: 414, distance: 98.8
click at [467, 414] on div "Commodity Code G500BHH8SSFFUUBUUUUUUUUUSCA00020UUUUUUU Standard Advanced Descri…" at bounding box center [682, 415] width 885 height 601
paste input "G500BHH8SSFFUUBUUUUUUUUUSCA00020UUUUUUU"
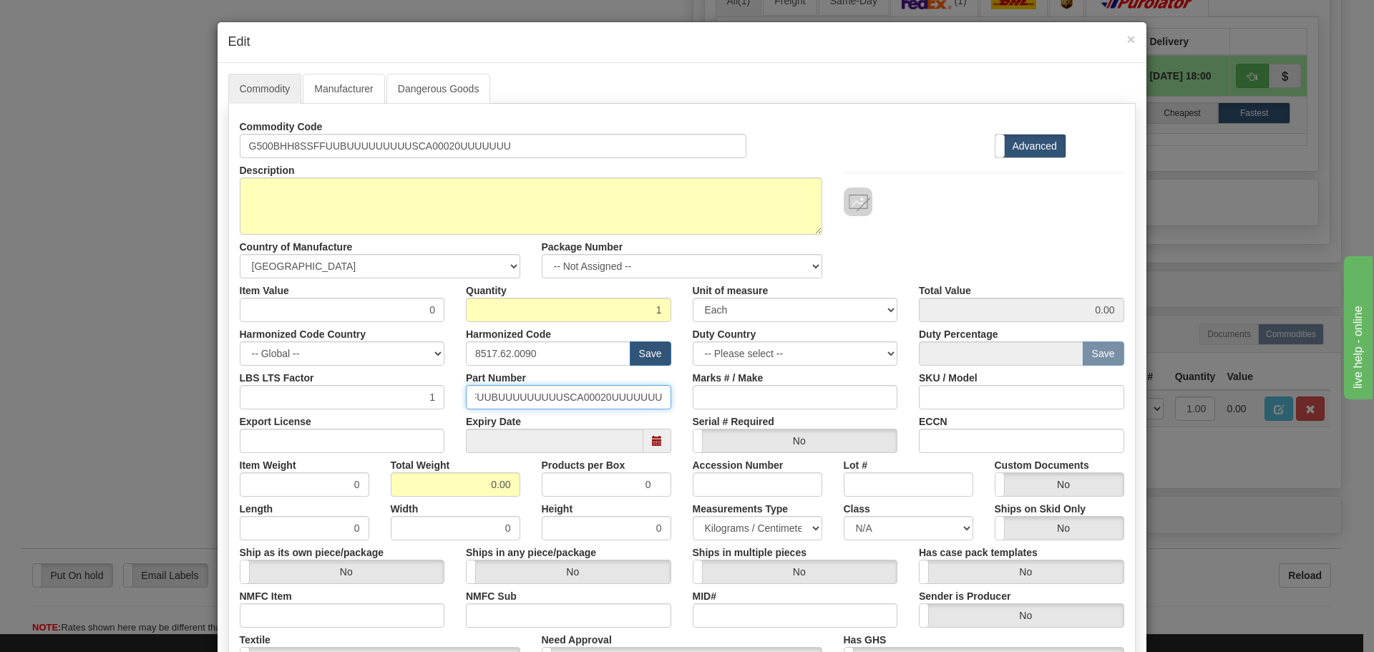
type input "G500BHH8SSFFUUBUUUUUUUUUSCA00020UUUUUUU"
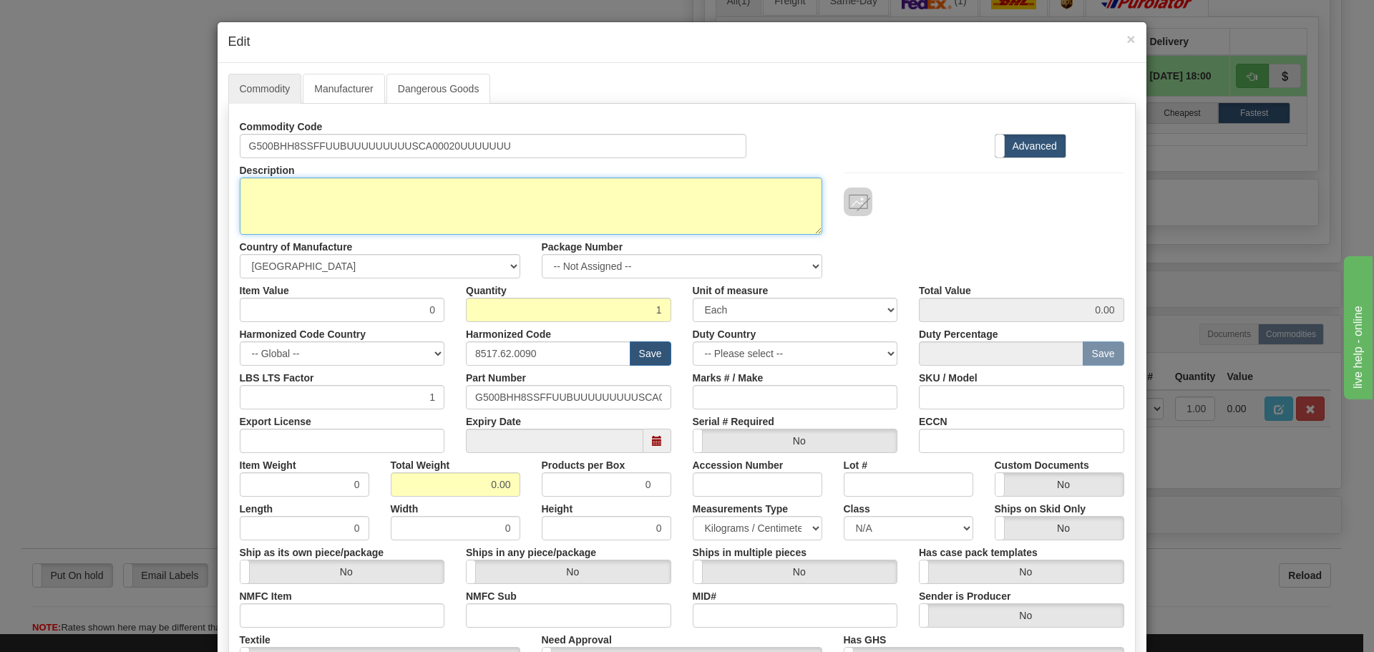
click at [415, 188] on textarea "G500BHH8SSFFUUBUUUUUUUUUSCA00020UUUUUUU" at bounding box center [531, 206] width 583 height 57
paste textarea "G500 Substation Gateway with embedded"
type textarea "G500 Substation Gateway with embedded"
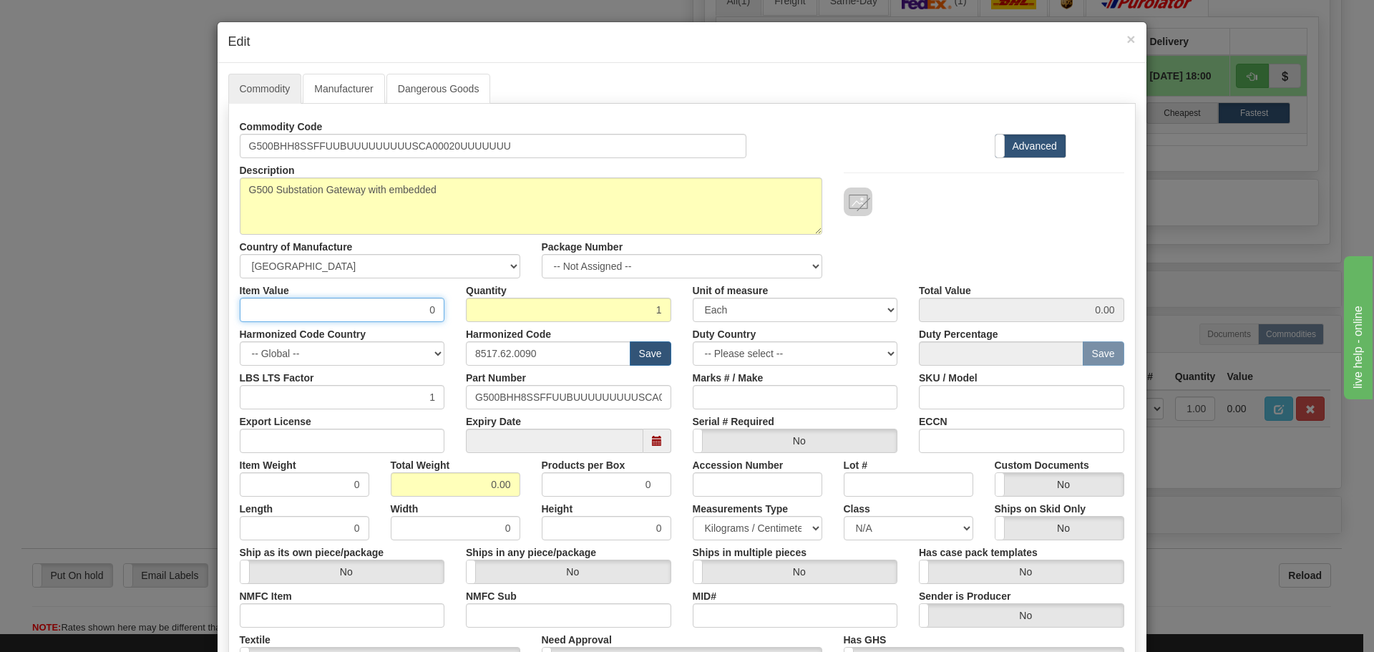
drag, startPoint x: 401, startPoint y: 301, endPoint x: 437, endPoint y: 336, distance: 50.6
click at [437, 336] on div "Commodity Code G500BHH8SSFFUUBUUUUUUUUUSCA00020UUUUUUU Standard Advanced Descri…" at bounding box center [682, 415] width 885 height 601
type input "75"
type input "75.00"
click at [558, 369] on div "Part Number G500BHH8SSFFUUBUUUUUUUUUSCA00020UUUUUUU" at bounding box center [568, 388] width 227 height 44
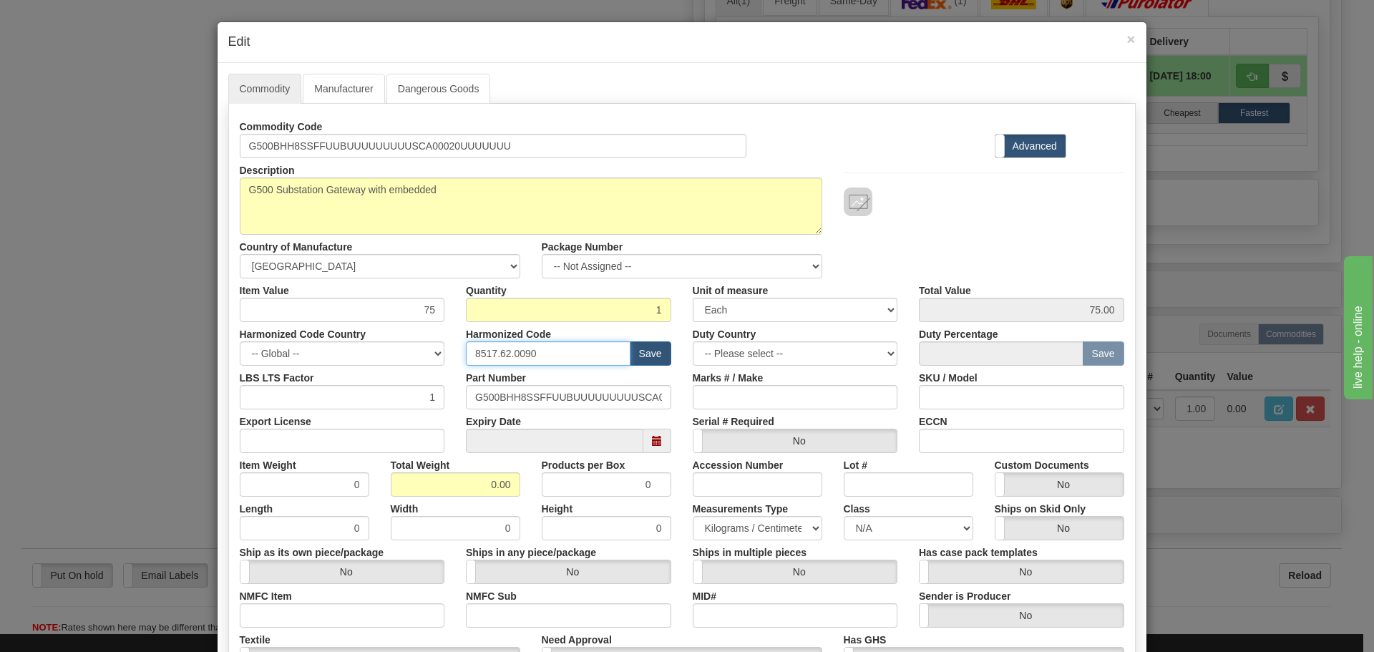
drag, startPoint x: 557, startPoint y: 361, endPoint x: 460, endPoint y: 384, distance: 99.3
click at [460, 384] on div "Commodity Code G500BHH8SSFFUUBUUUUUUUUUSCA00020UUUUUUU Standard Advanced Descri…" at bounding box center [682, 415] width 885 height 601
click at [536, 354] on input "text" at bounding box center [548, 353] width 165 height 24
type input "8536.49.0080"
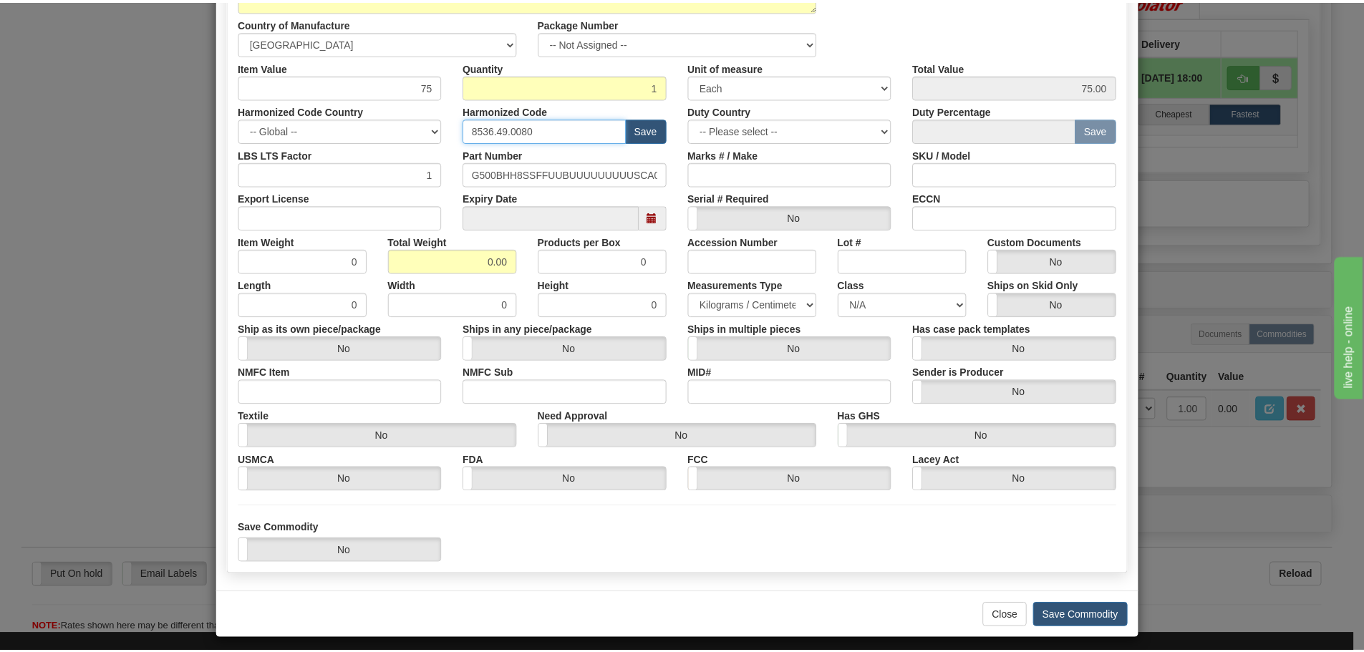
scroll to position [233, 0]
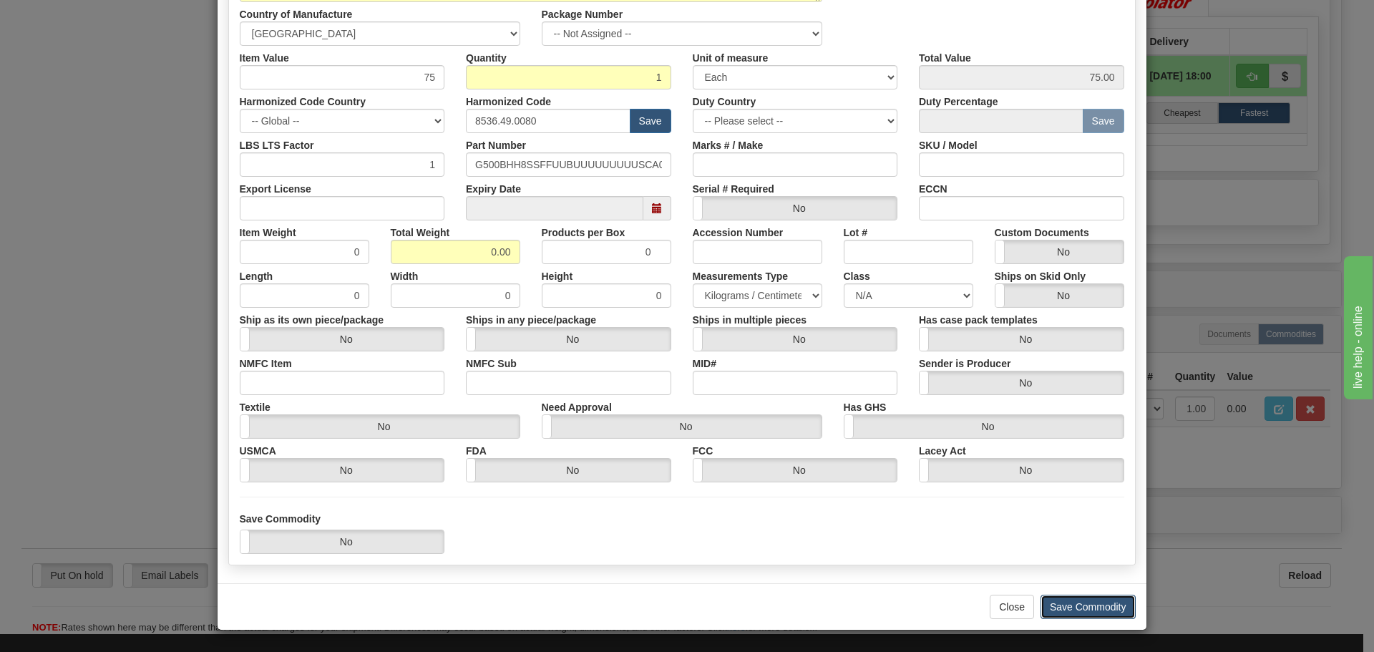
click at [1049, 601] on button "Save Commodity" at bounding box center [1088, 607] width 95 height 24
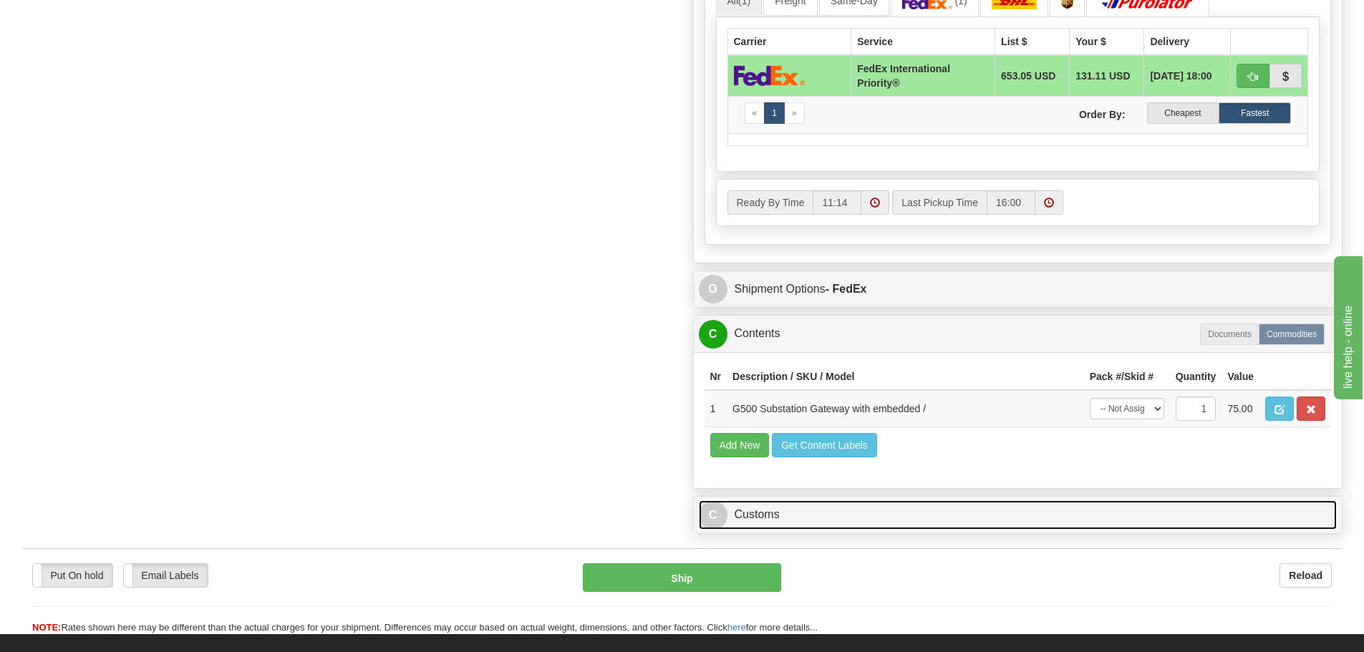
click at [925, 511] on link "C Customs" at bounding box center [1018, 514] width 638 height 29
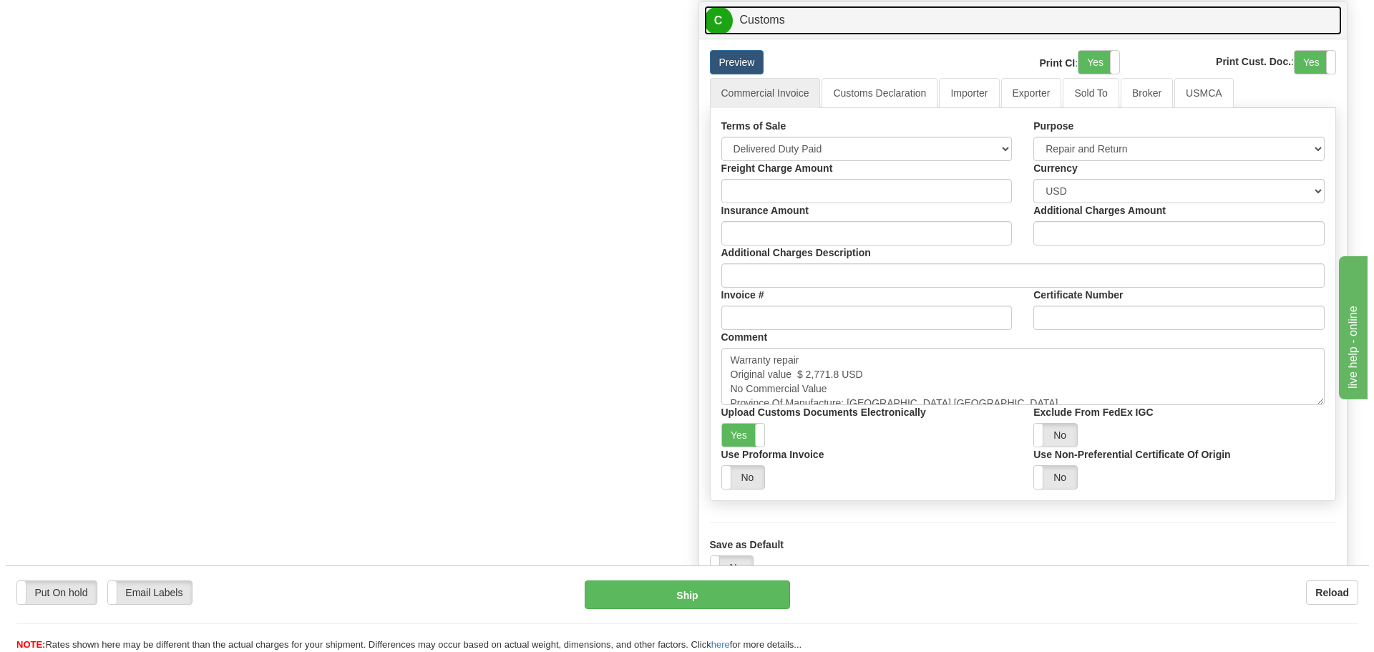
scroll to position [1360, 0]
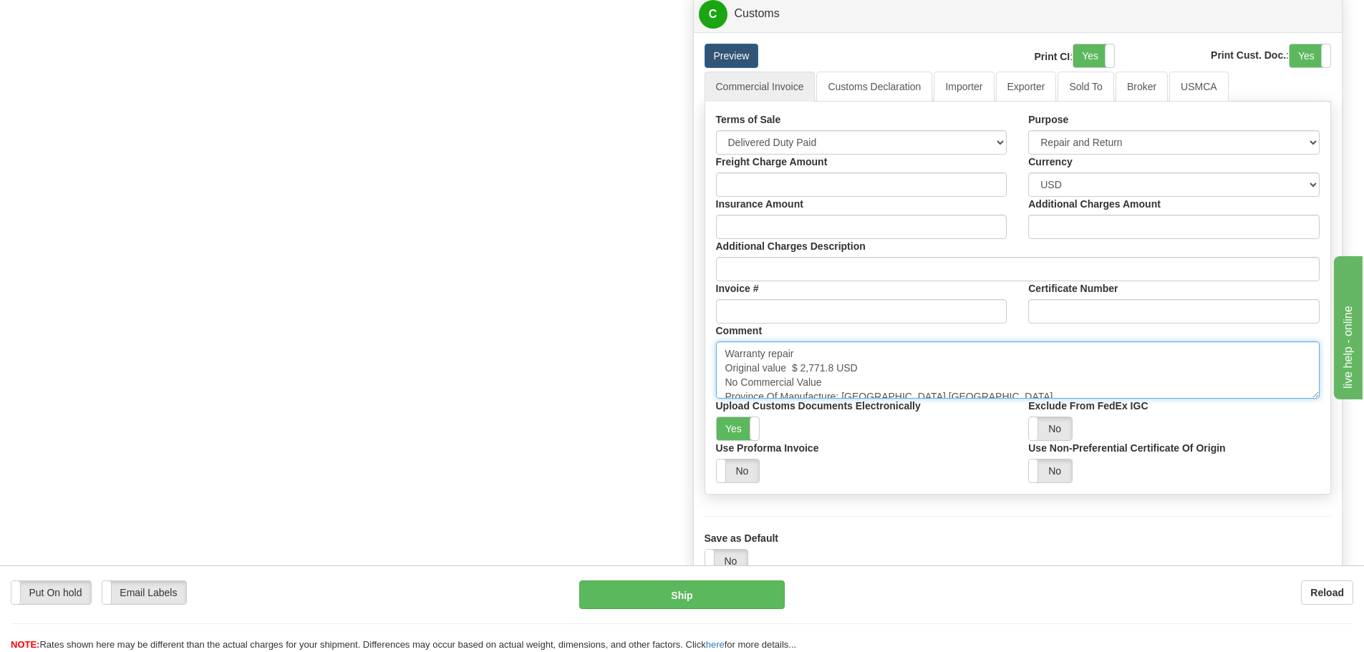
click at [944, 344] on textarea "Warranty repair Original value $ 2,771.8 USD No Commercial Value Province Of Ma…" at bounding box center [1018, 369] width 604 height 57
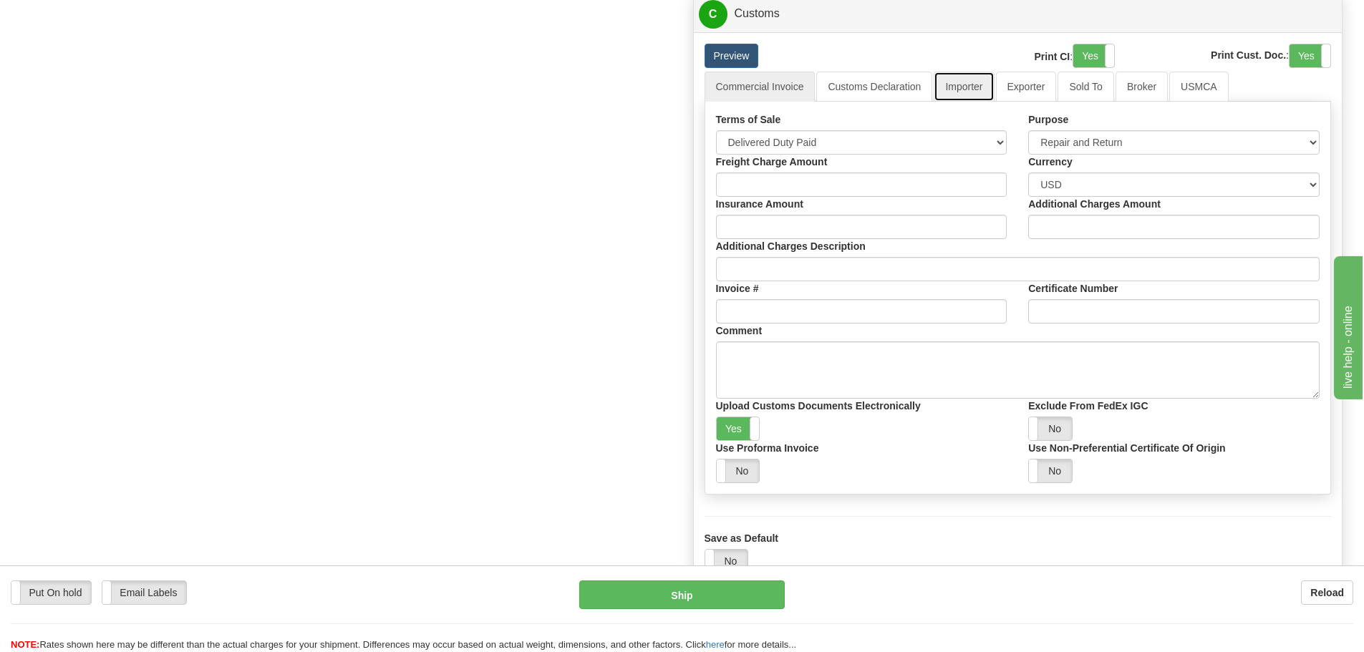
click at [959, 86] on link "Importer" at bounding box center [963, 87] width 60 height 30
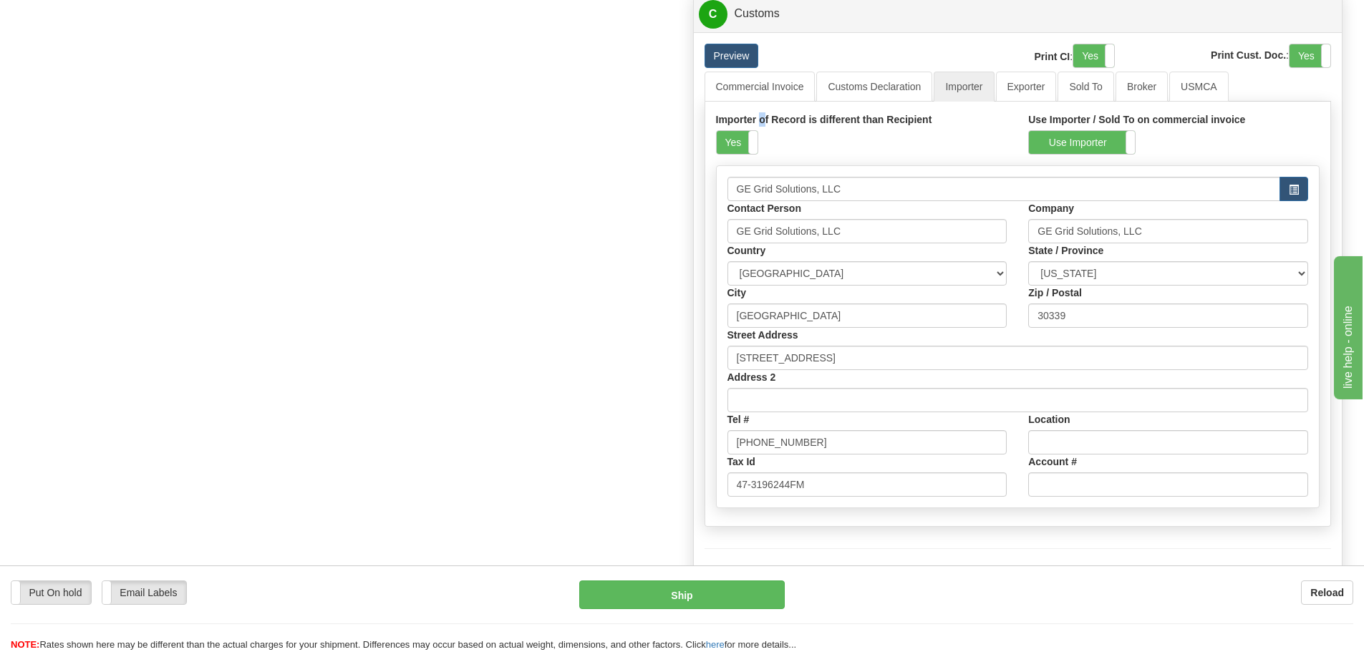
click at [762, 125] on label "Importer of Record is different than Recipient" at bounding box center [824, 119] width 216 height 14
click at [752, 140] on span at bounding box center [757, 142] width 19 height 23
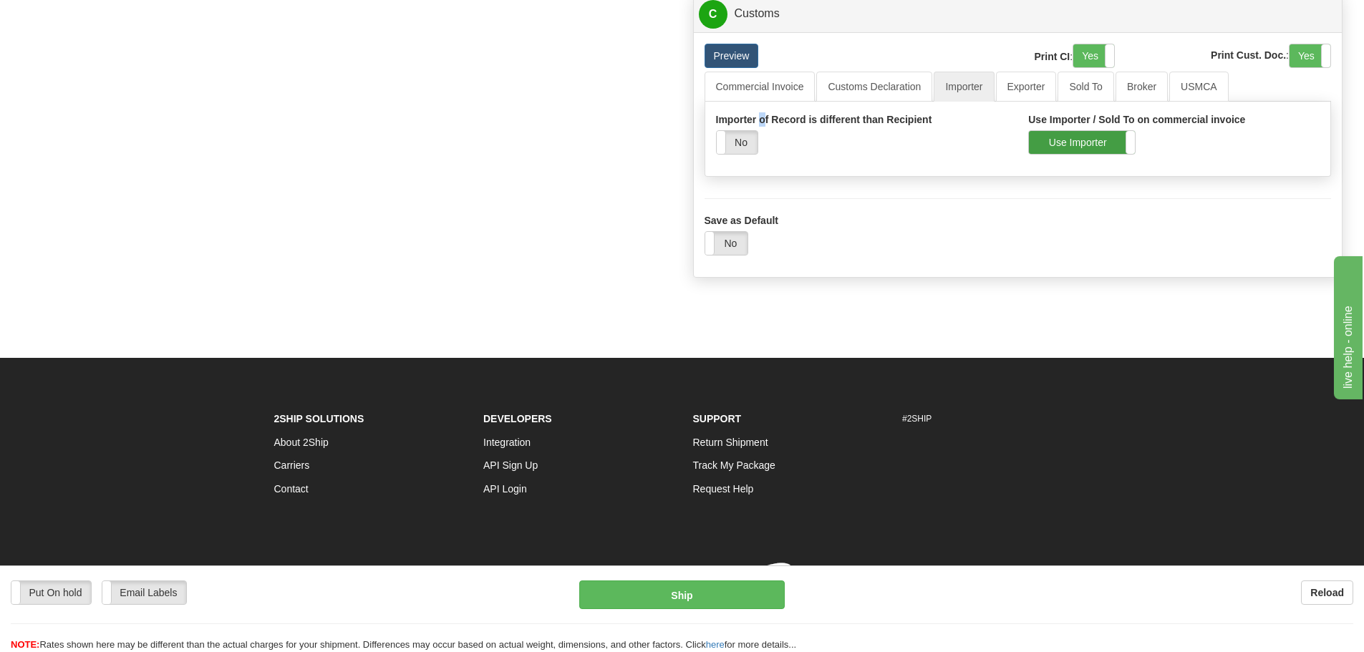
click at [1054, 141] on label "Use Importer" at bounding box center [1082, 142] width 106 height 23
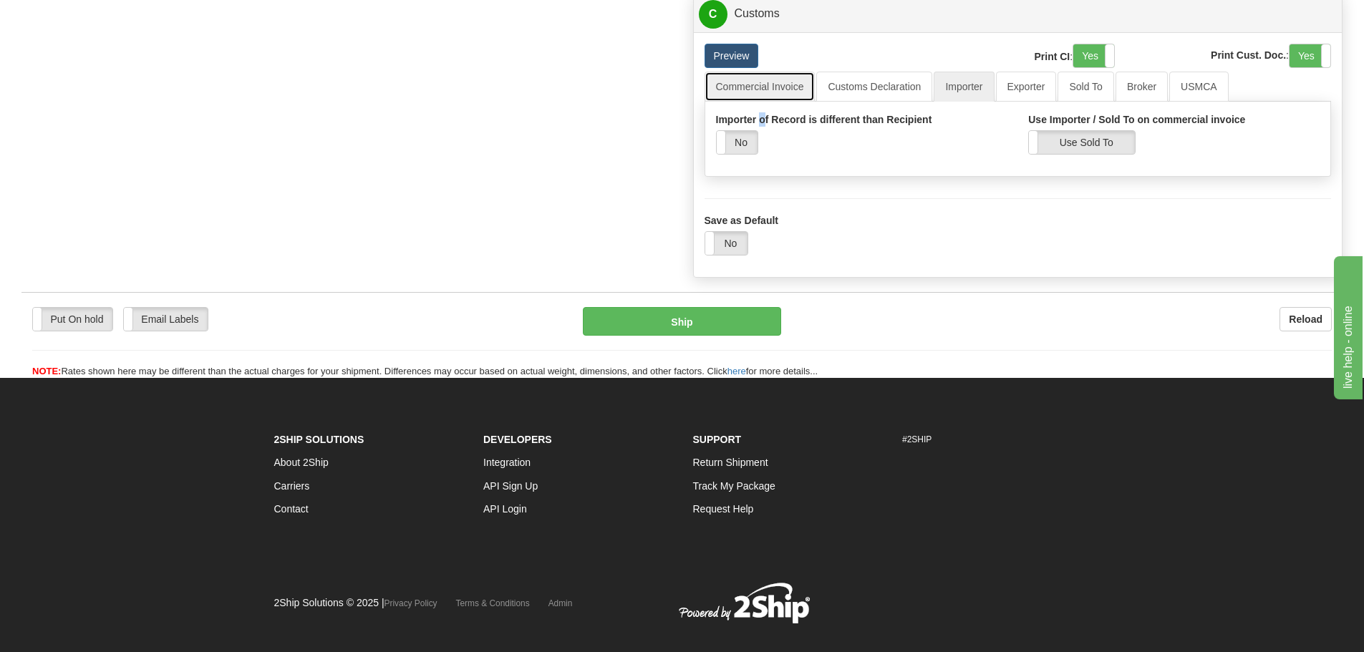
click at [791, 84] on link "Commercial Invoice" at bounding box center [759, 87] width 111 height 30
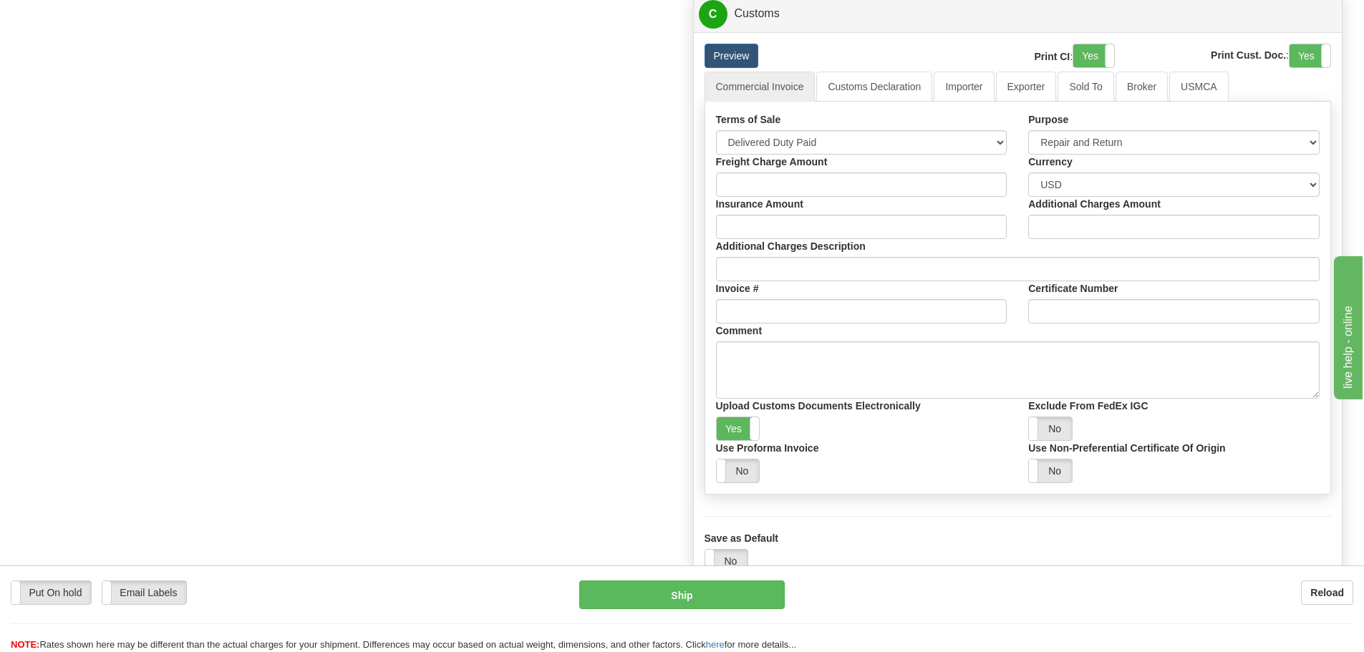
click at [690, 581] on button "Ship" at bounding box center [681, 595] width 205 height 29
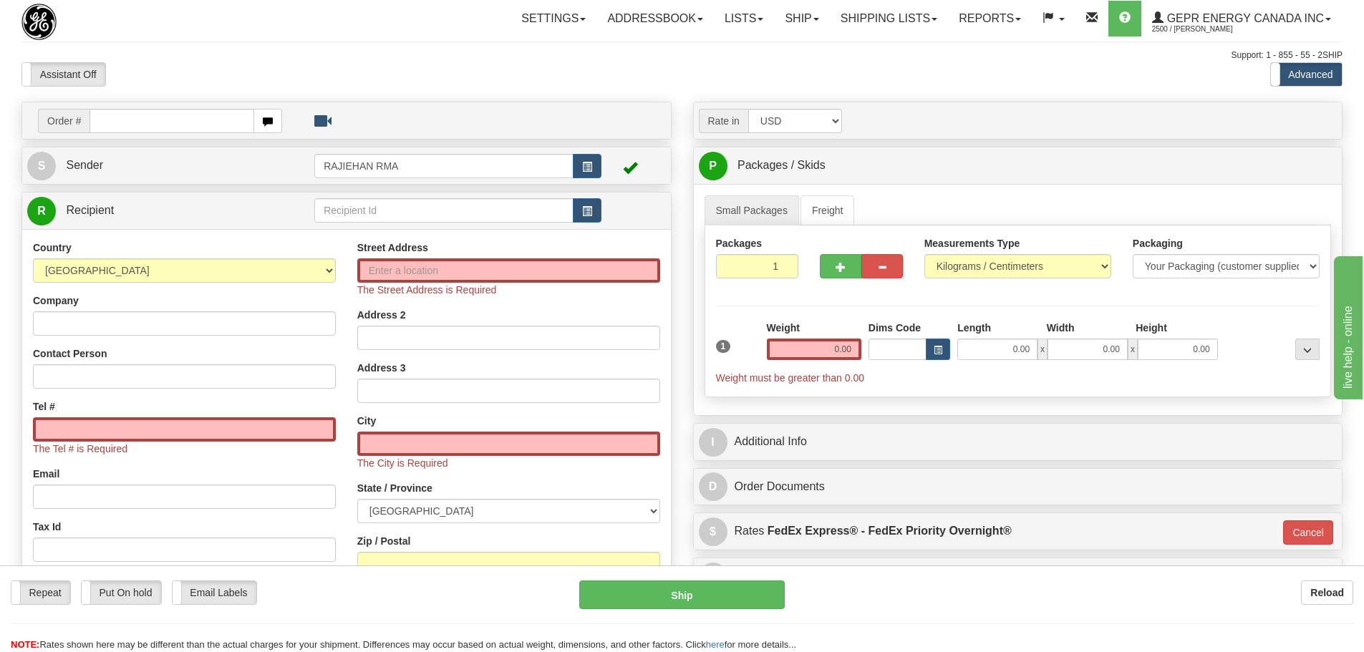
drag, startPoint x: 454, startPoint y: 78, endPoint x: 453, endPoint y: 69, distance: 8.6
click at [453, 69] on div "Assistant On Assistant Off Do a return Do a return" at bounding box center [290, 74] width 559 height 24
click at [363, 16] on div "Settings Shipping Preferences Fields Preferences New Store Connections Addressb…" at bounding box center [797, 19] width 1089 height 36
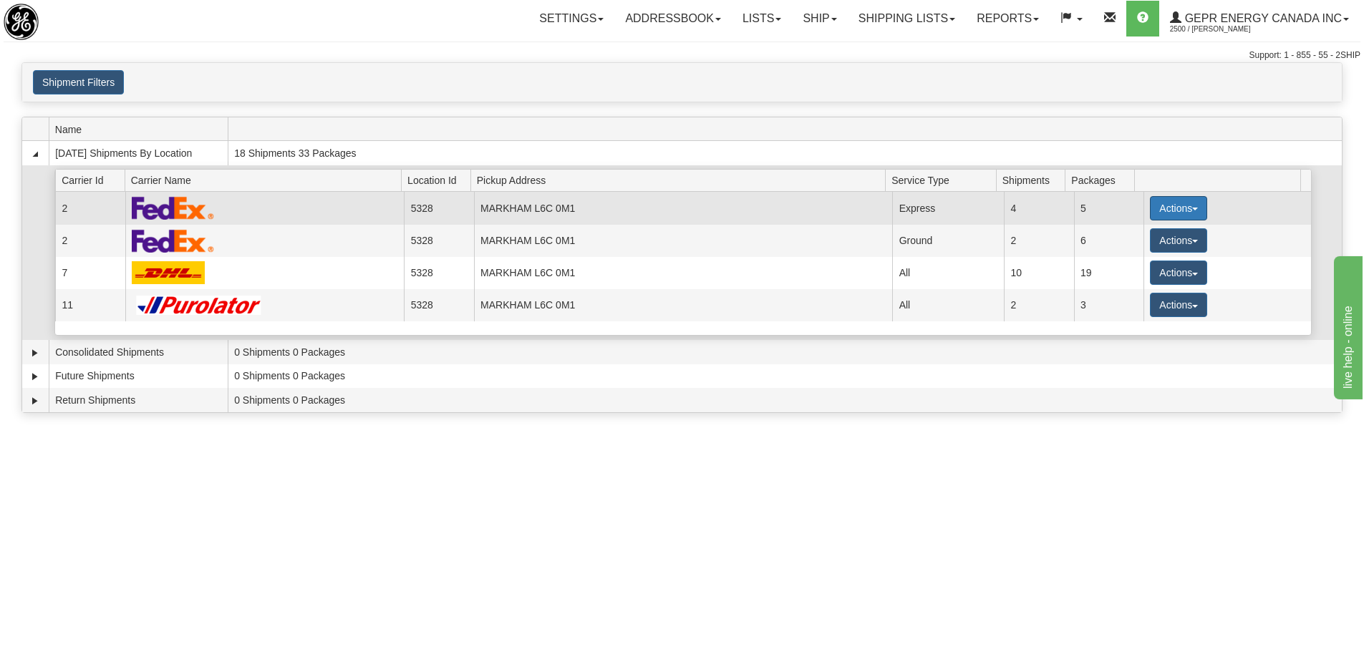
click at [1198, 203] on button "Actions" at bounding box center [1178, 208] width 57 height 24
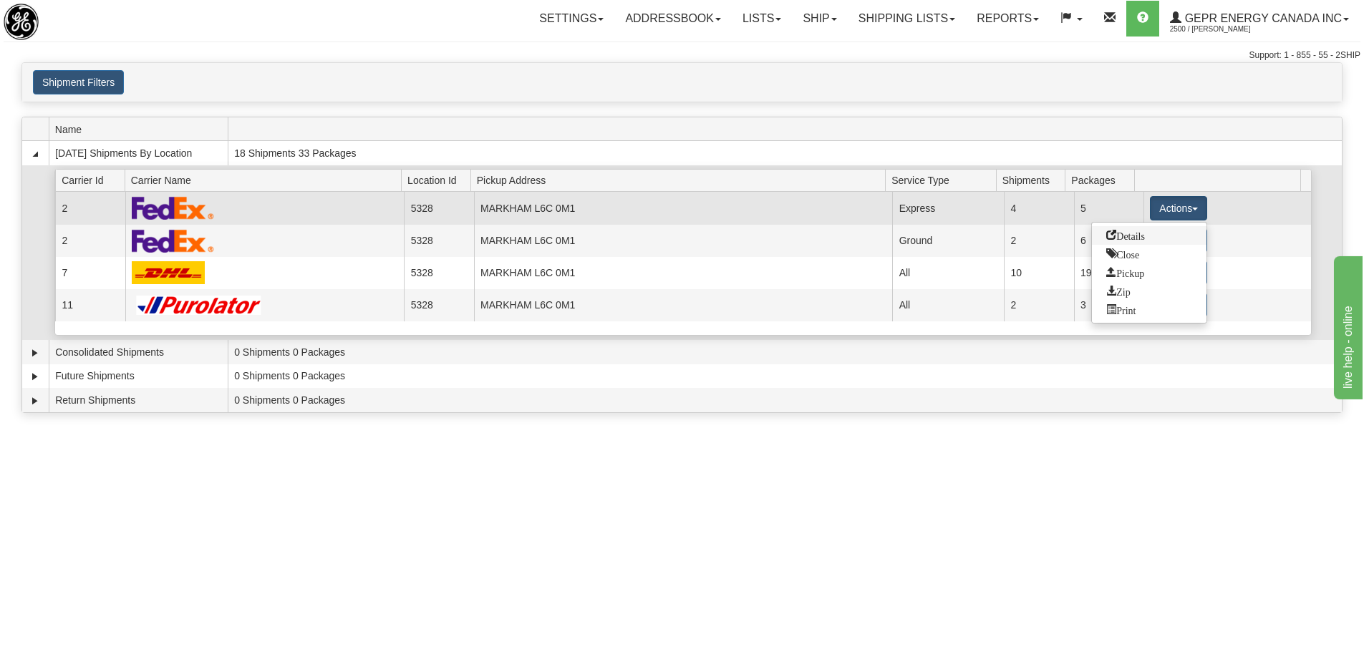
click at [1141, 239] on span "Details" at bounding box center [1125, 235] width 39 height 10
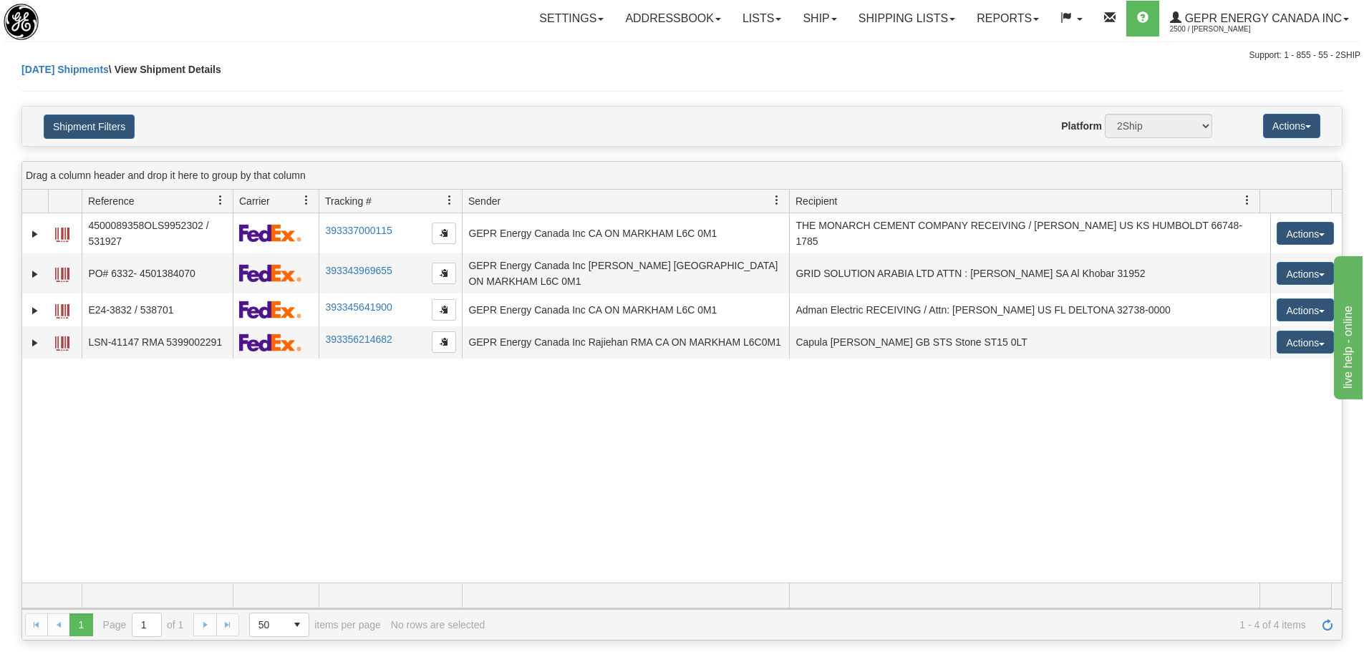
click at [626, 523] on div "31615903 2500 4500089358OLS9952302 / 531927 393337000115 [DATE] [DATE] 08:36:45…" at bounding box center [681, 397] width 1319 height 369
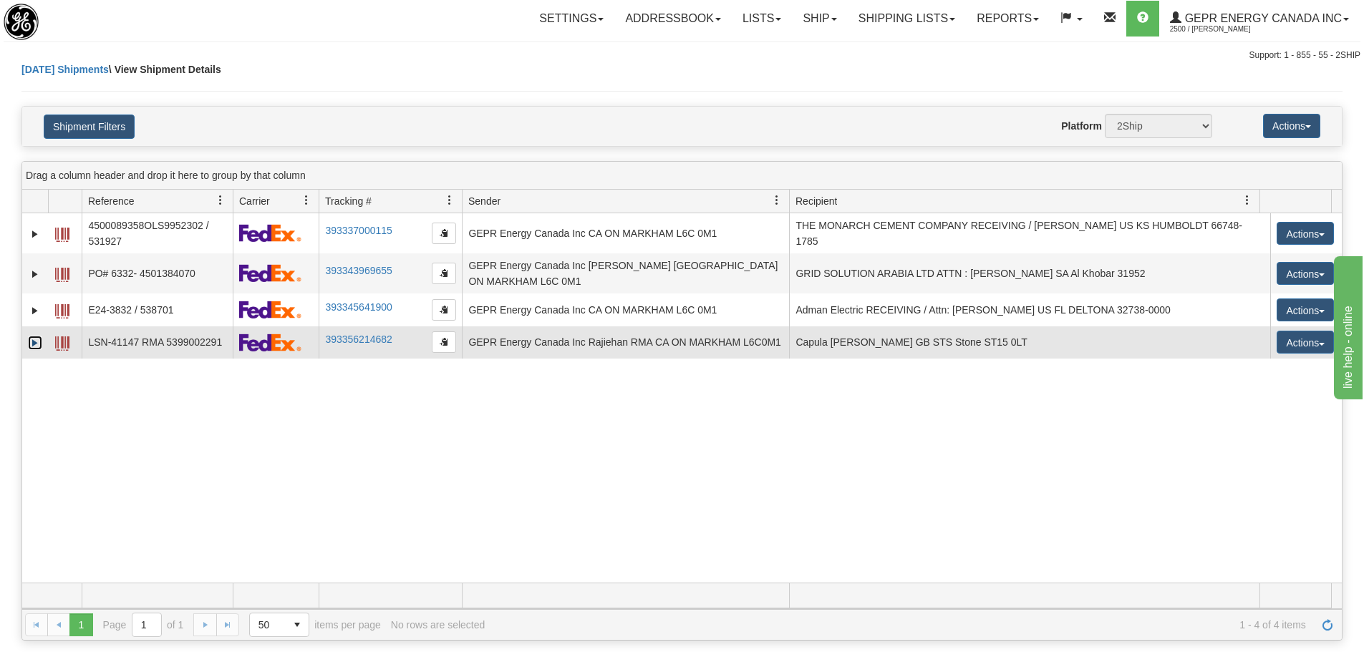
click at [39, 336] on link "Expand" at bounding box center [35, 343] width 14 height 14
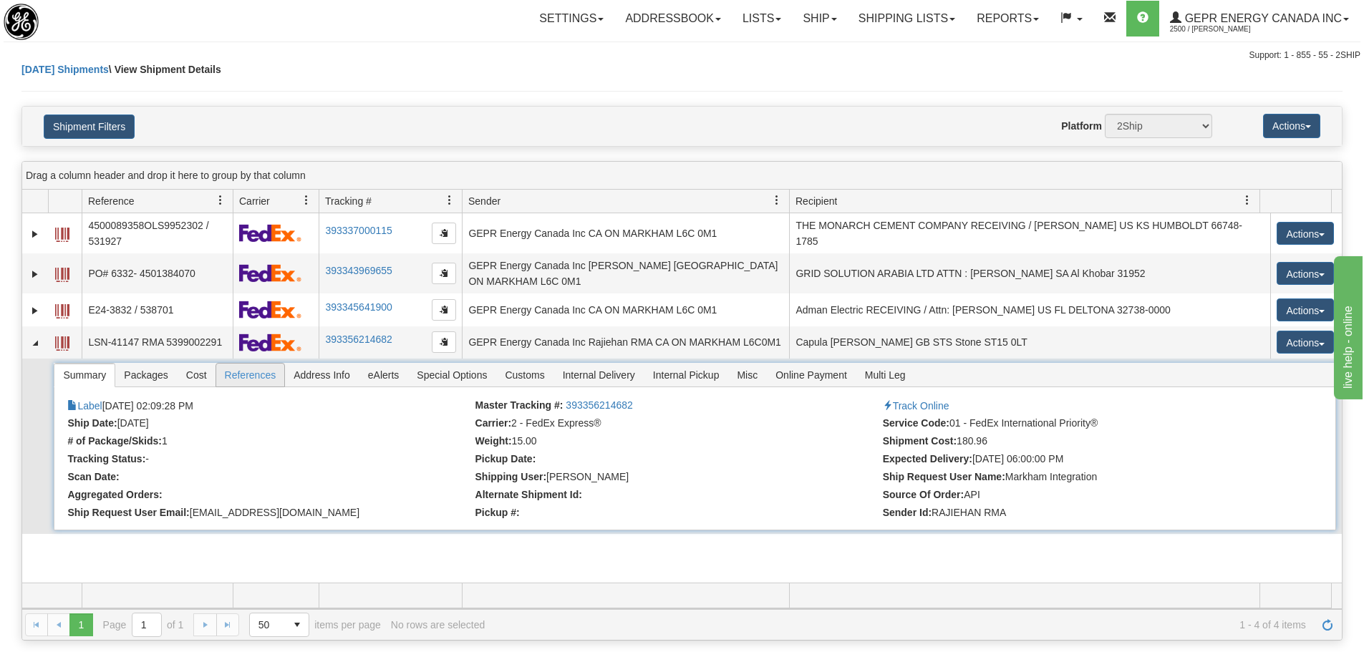
click at [258, 364] on span "References" at bounding box center [250, 375] width 69 height 23
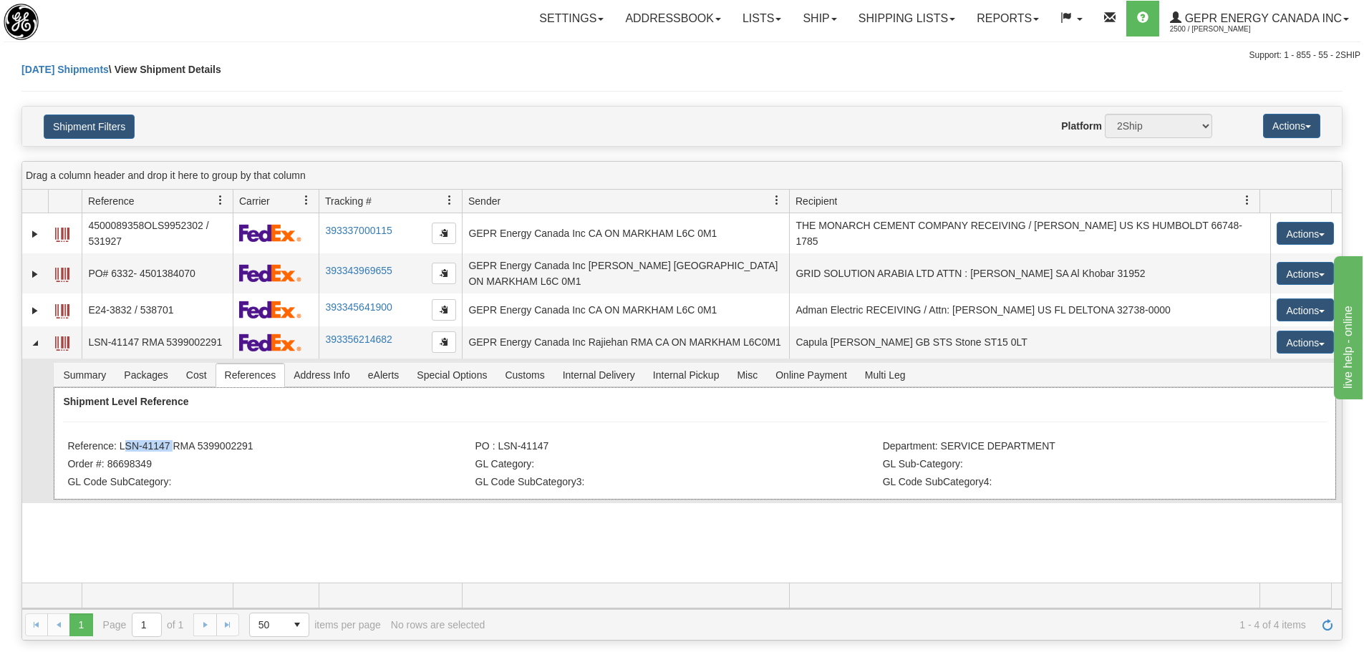
drag, startPoint x: 165, startPoint y: 442, endPoint x: 121, endPoint y: 442, distance: 44.4
click at [121, 442] on li "Reference: LSN-41147 RMA 5399002291" at bounding box center [269, 447] width 404 height 14
copy li "LSN-41147"
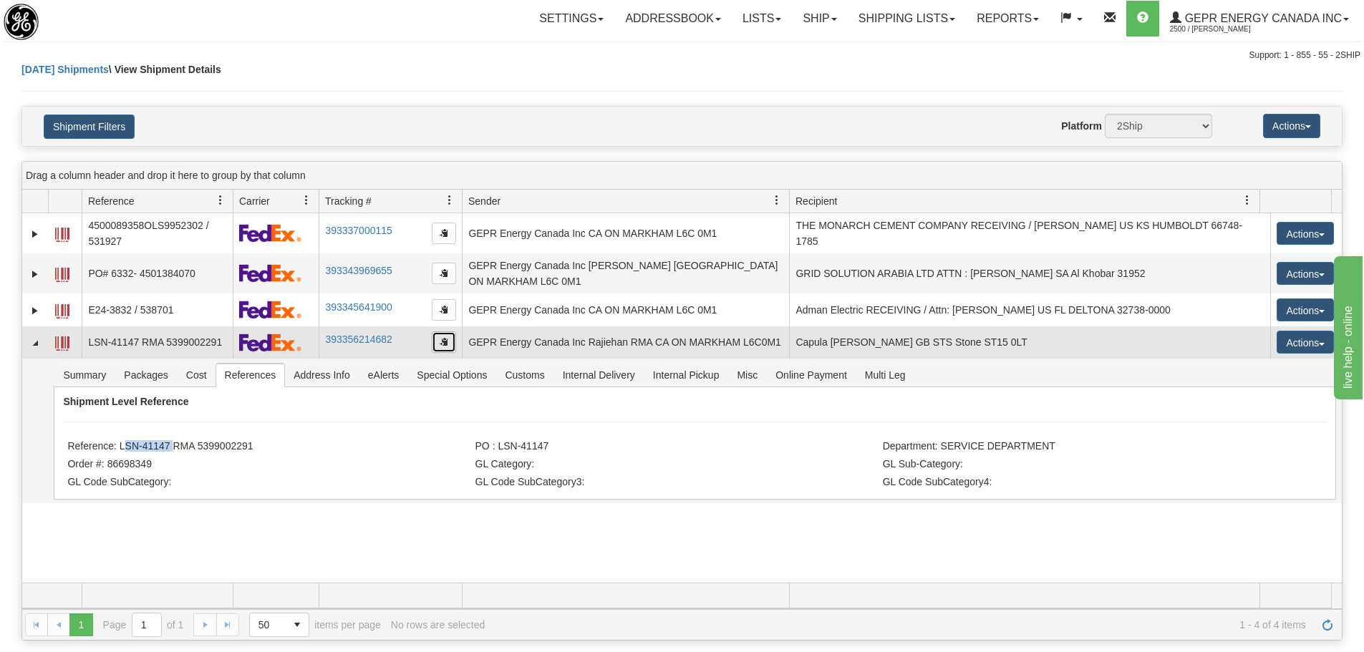
click at [452, 333] on button "button" at bounding box center [444, 341] width 24 height 21
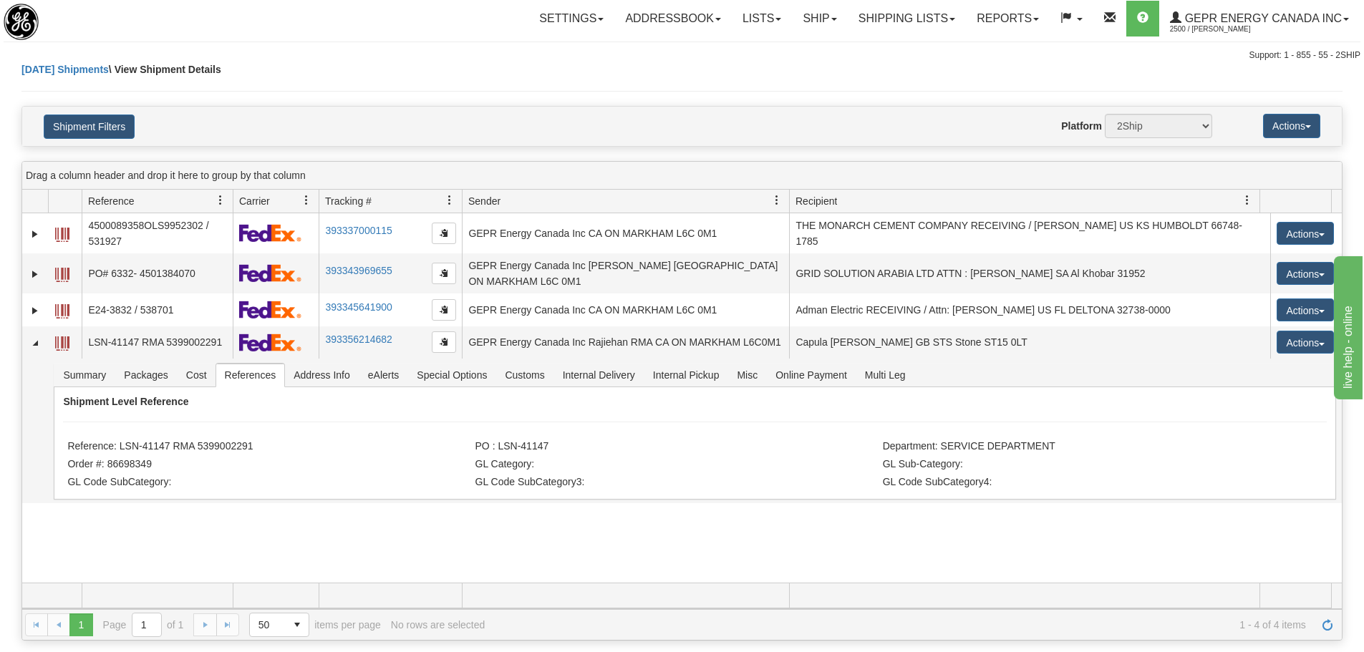
click at [293, 69] on div "[DATE] Shipments \ View Shipment Details" at bounding box center [681, 84] width 1321 height 44
click at [1324, 624] on span "Refresh" at bounding box center [1326, 624] width 11 height 11
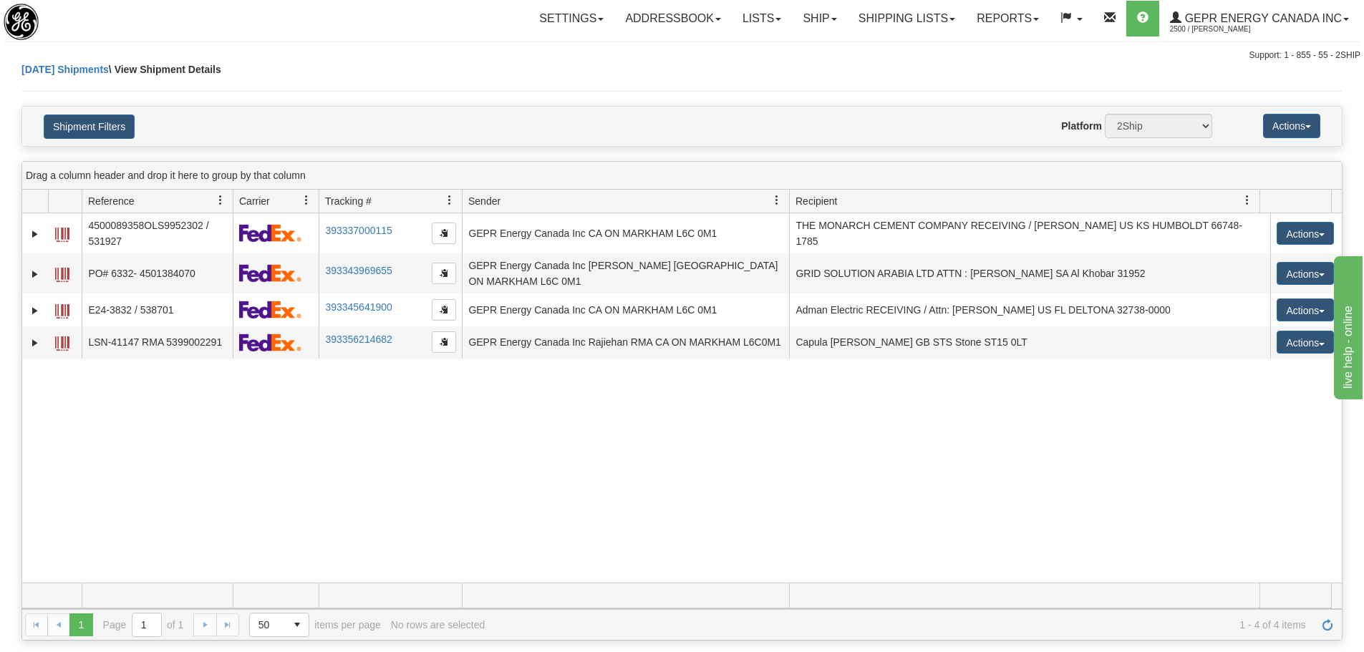
click at [746, 506] on div "31615903 2500 4500089358OLS9952302 / 531927 393337000115 [DATE] [DATE] 08:36:45…" at bounding box center [681, 397] width 1319 height 369
drag, startPoint x: 301, startPoint y: 485, endPoint x: 112, endPoint y: 392, distance: 210.0
click at [300, 485] on div "31615903 2500 4500089358OLS9952302 / 531927 393337000115 [DATE] [DATE] 08:36:45…" at bounding box center [681, 397] width 1319 height 369
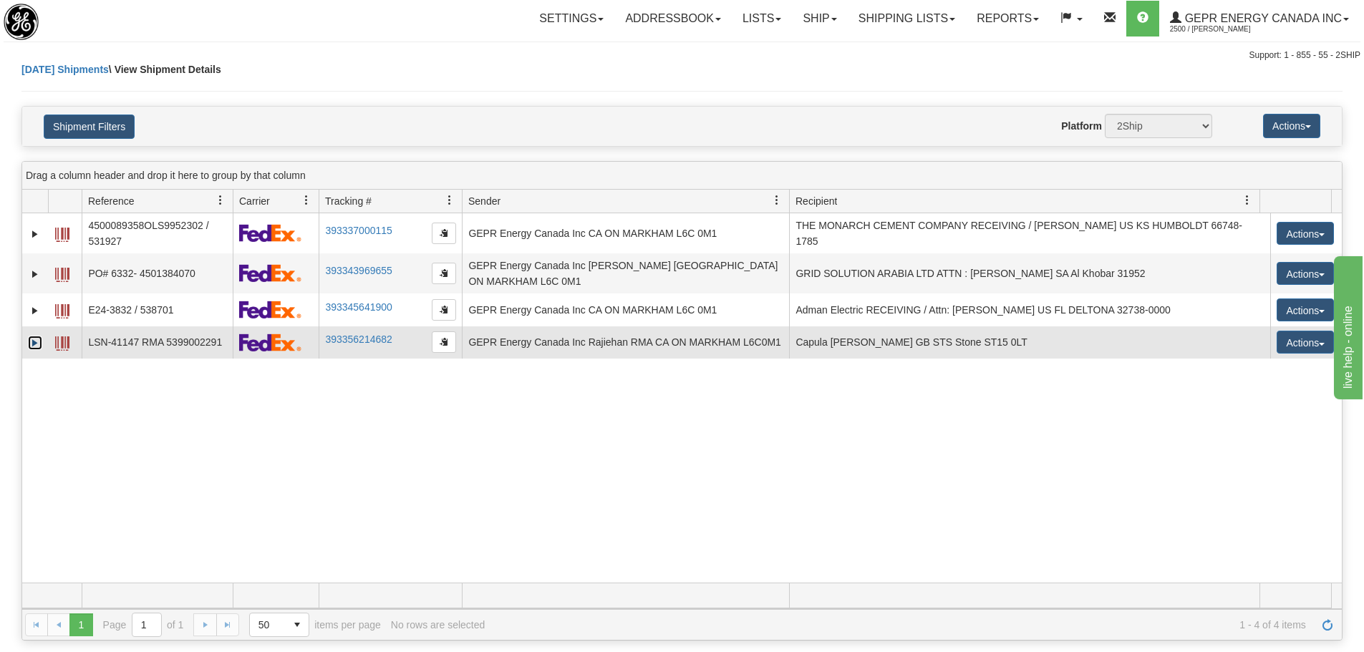
click at [36, 336] on link "Expand" at bounding box center [35, 343] width 14 height 14
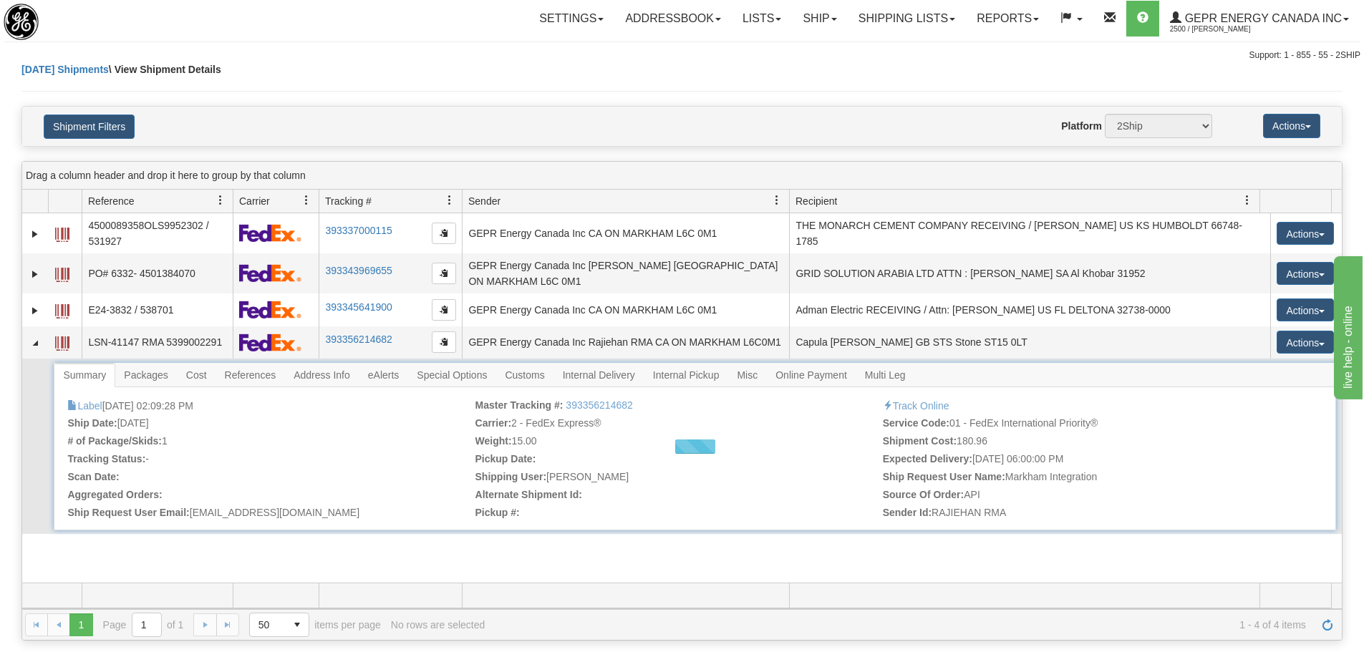
drag, startPoint x: 248, startPoint y: 387, endPoint x: 259, endPoint y: 366, distance: 24.0
click at [259, 366] on span "References" at bounding box center [250, 375] width 69 height 23
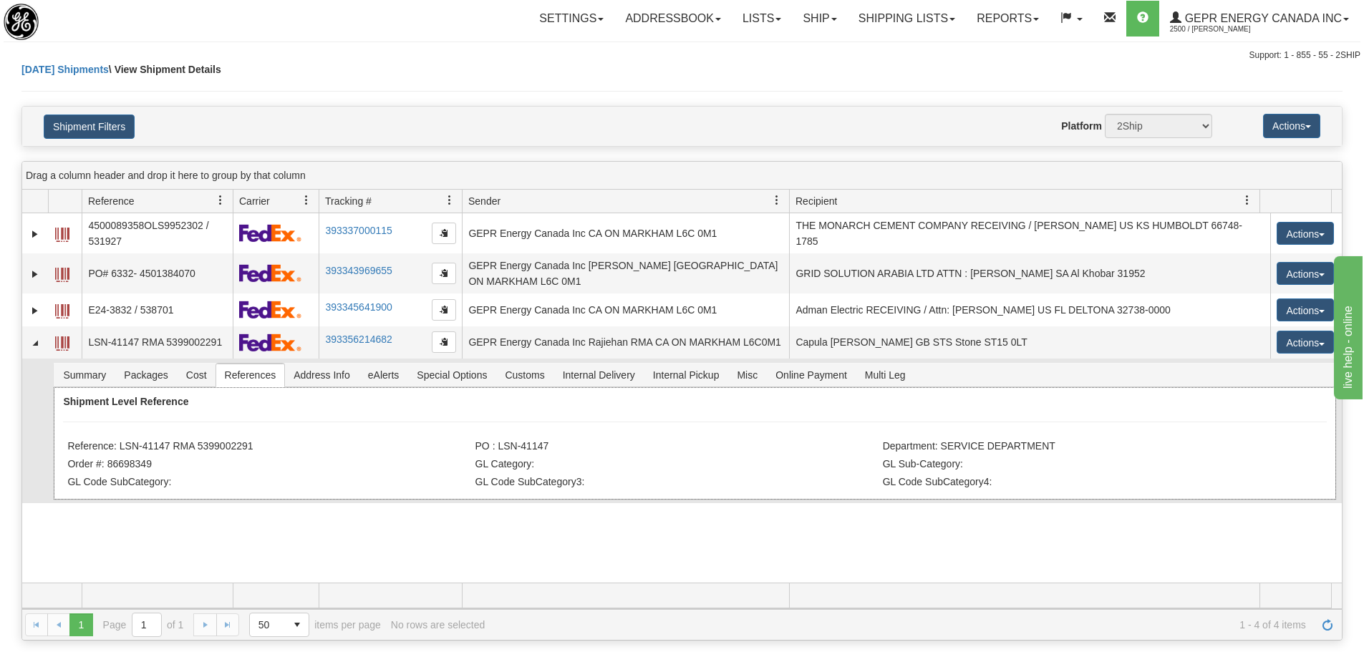
drag, startPoint x: 260, startPoint y: 437, endPoint x: 122, endPoint y: 442, distance: 138.3
click at [122, 442] on li "Reference: LSN-41147 RMA 5399002291" at bounding box center [269, 447] width 404 height 14
copy li "LSN-41147 RMA 5399002291"
